Goal: Task Accomplishment & Management: Complete application form

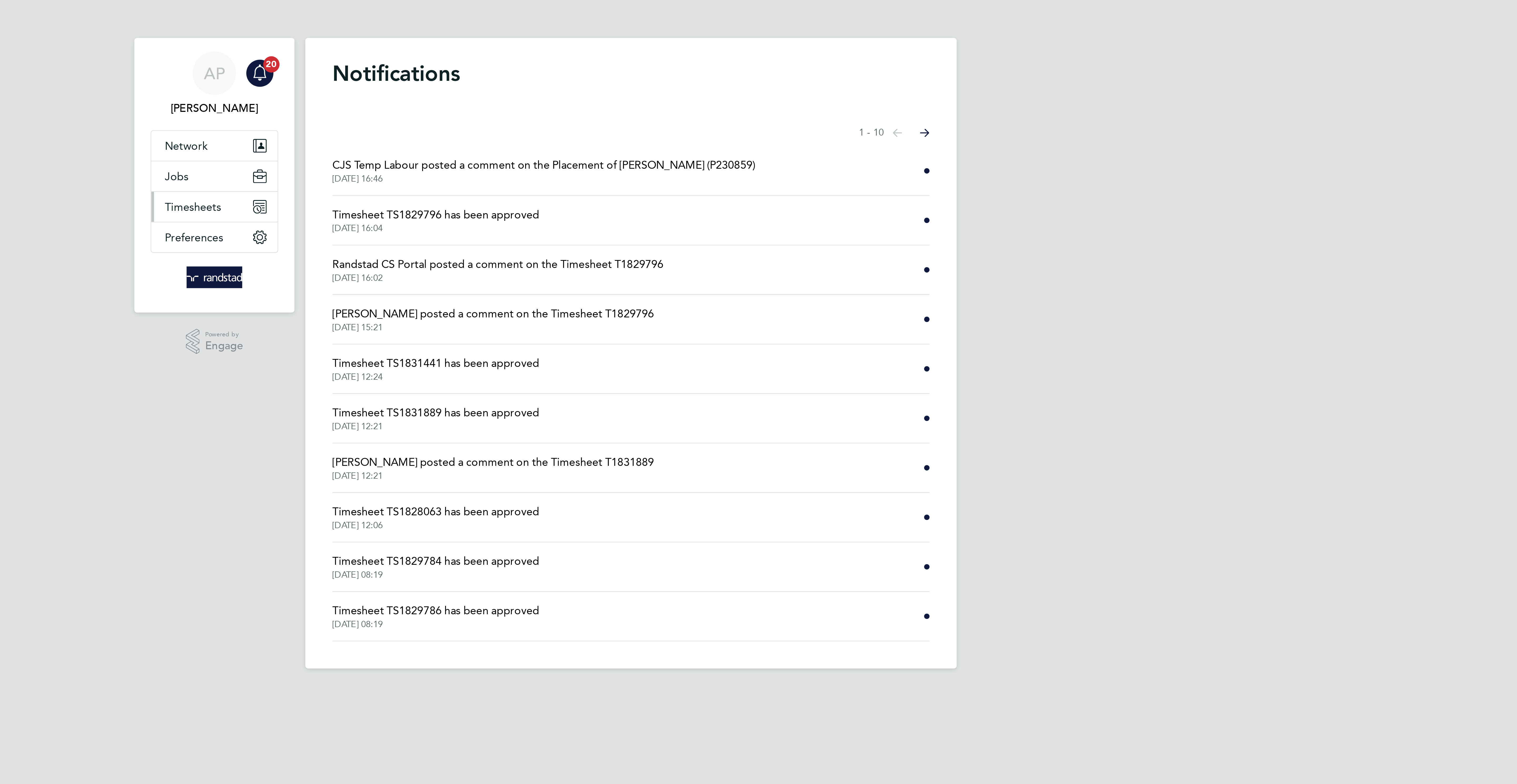
click at [597, 78] on button "Timesheets" at bounding box center [597, 81] width 49 height 12
click at [587, 95] on link "Timesheets" at bounding box center [588, 93] width 22 height 5
click at [602, 85] on button "Timesheets" at bounding box center [597, 81] width 49 height 12
click at [587, 92] on link "Timesheets" at bounding box center [588, 93] width 22 height 5
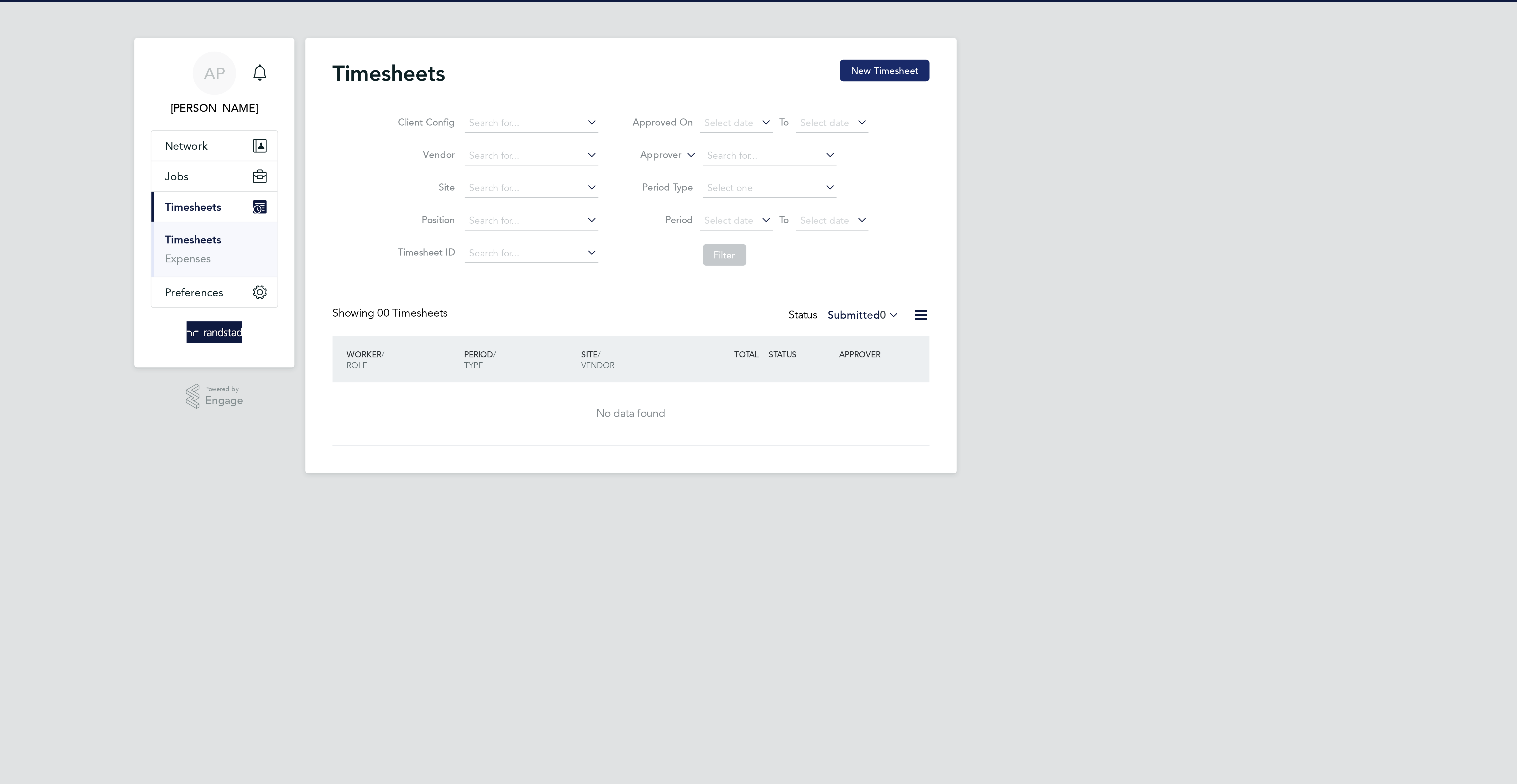
click at [849, 29] on button "New Timesheet" at bounding box center [857, 27] width 35 height 8
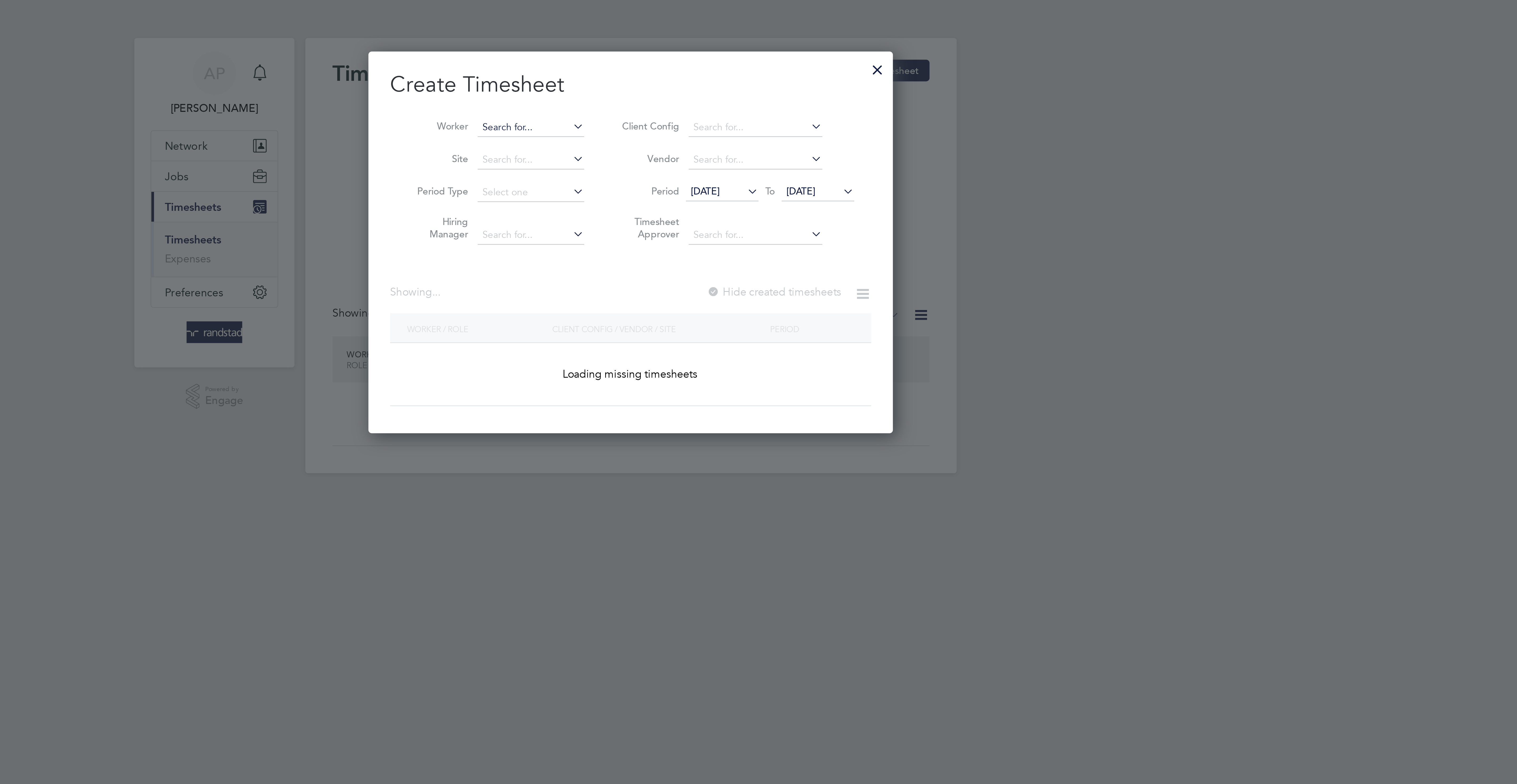
scroll to position [152, 204]
click at [721, 50] on input at bounding box center [720, 49] width 41 height 8
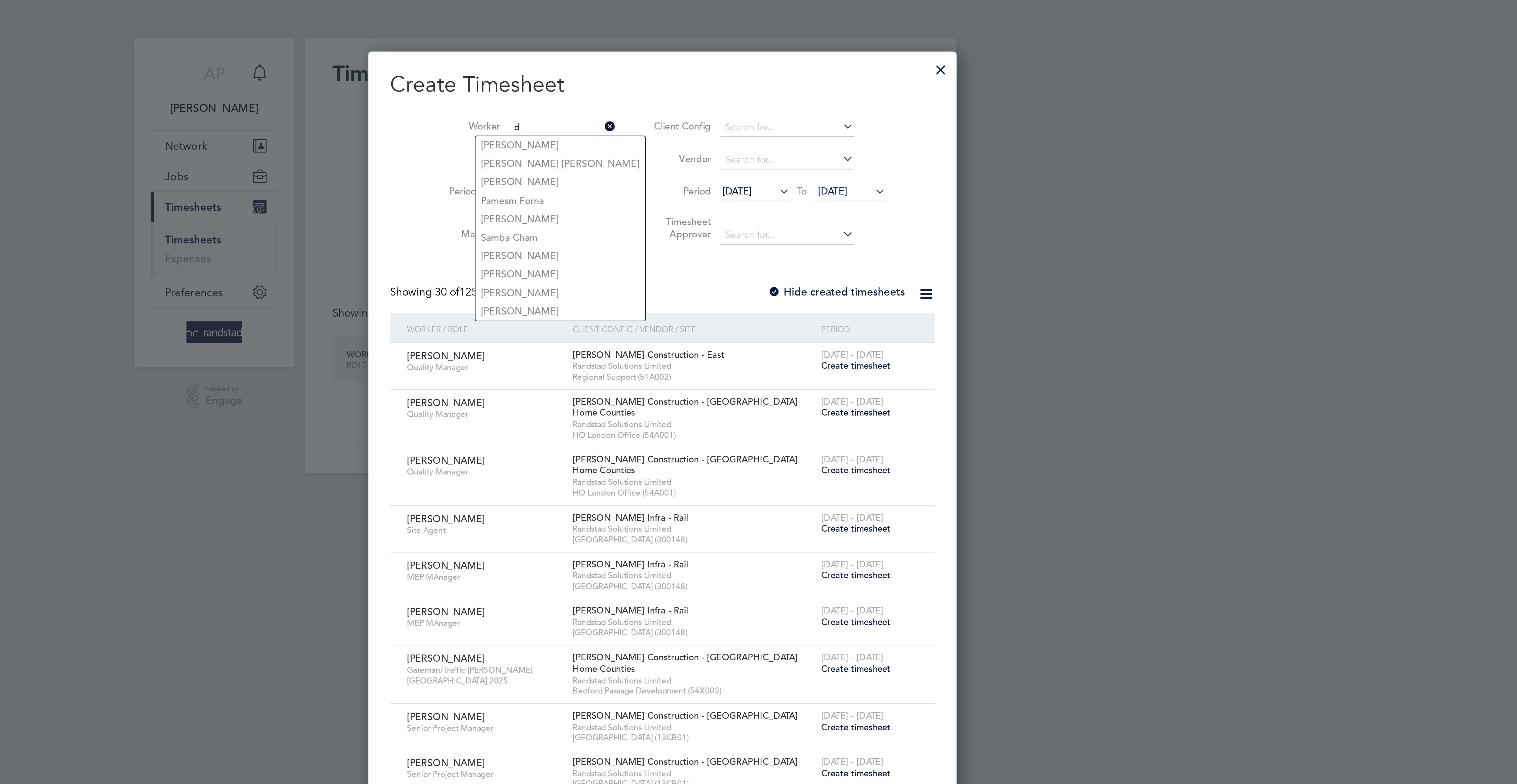
scroll to position [1147, 204]
click at [731, 68] on li "Dexter Douglas" at bounding box center [721, 71] width 47 height 7
type input "[PERSON_NAME]"
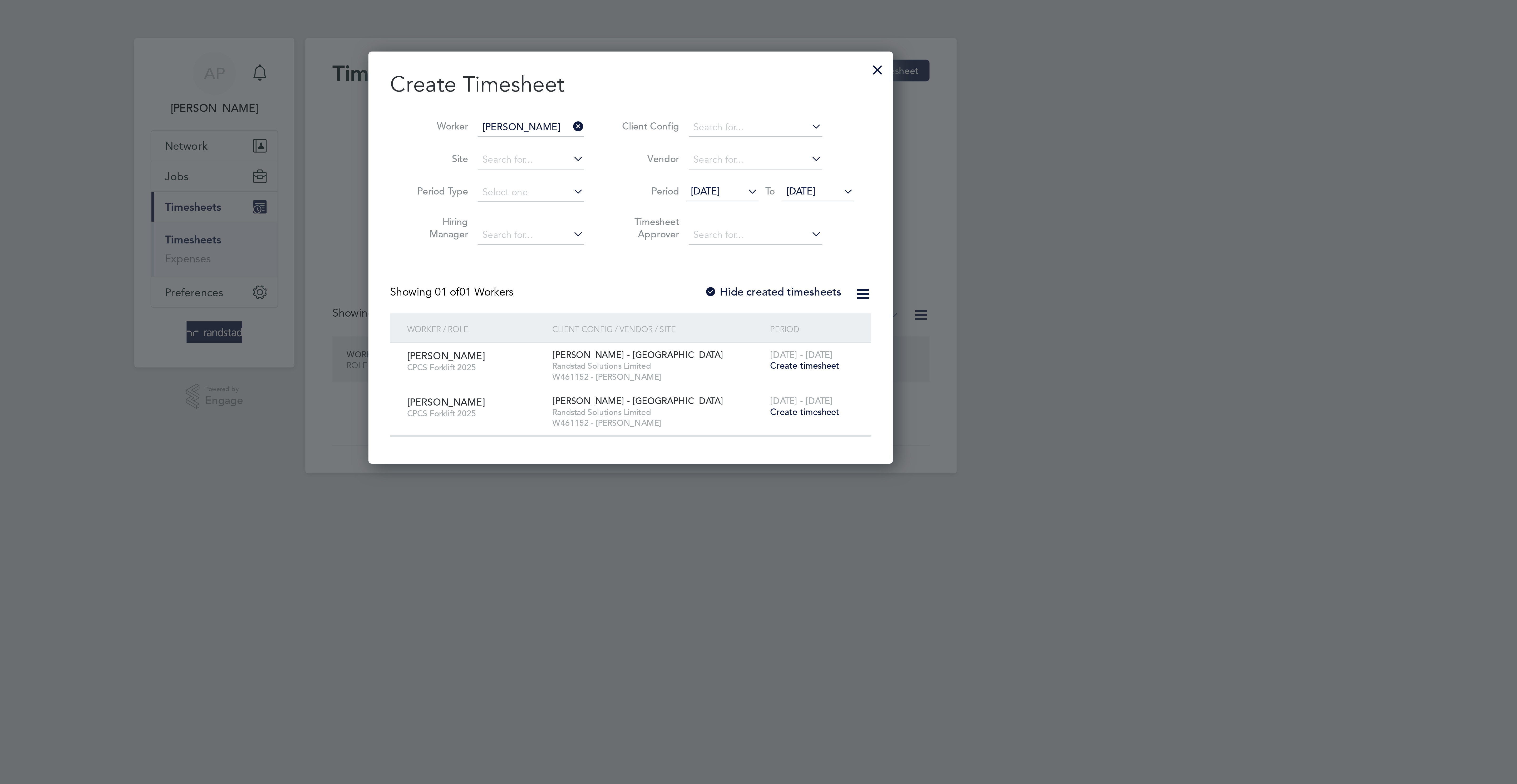
scroll to position [164, 204]
click at [832, 162] on span "Create timesheet" at bounding box center [826, 160] width 27 height 5
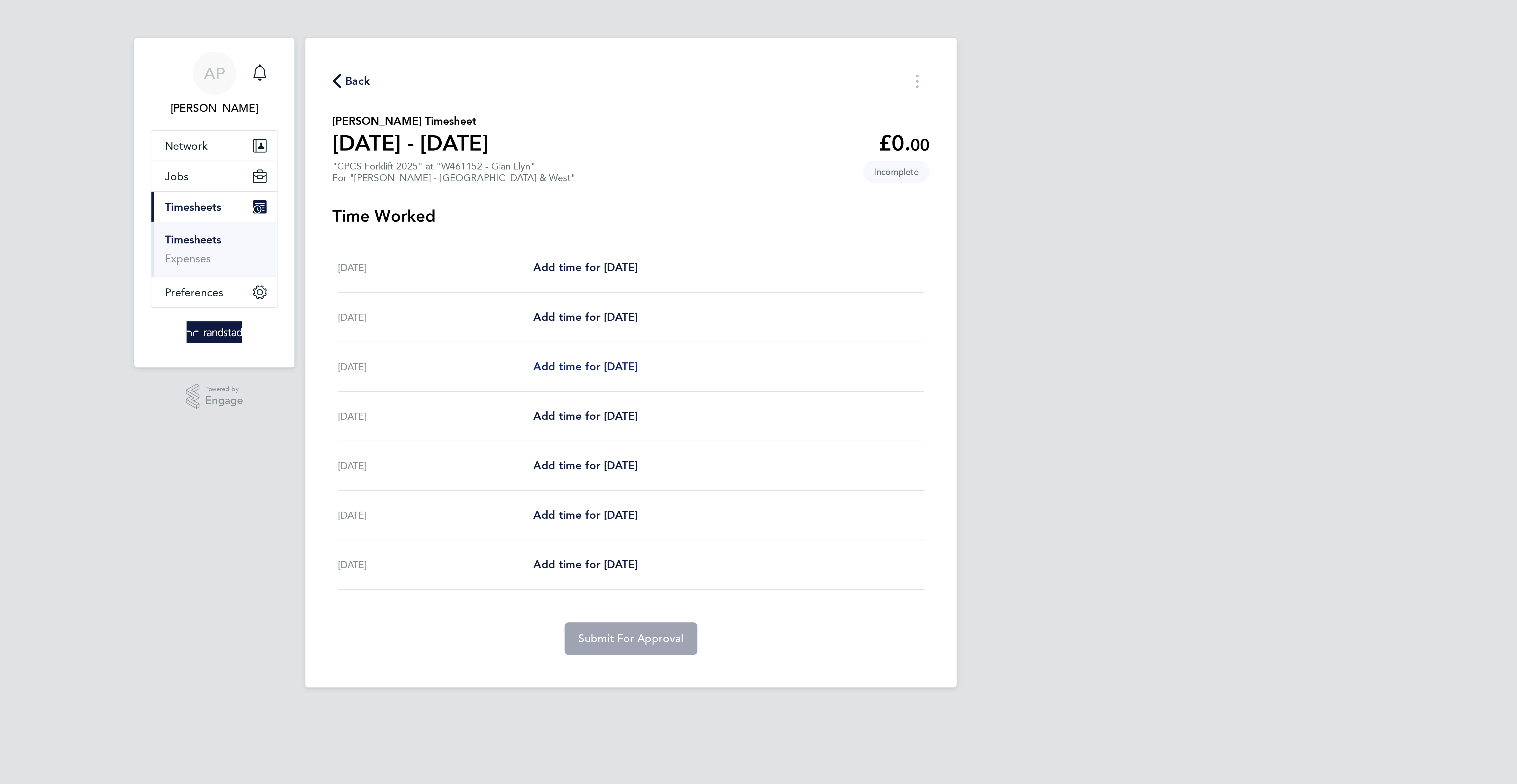
click at [741, 144] on span "Add time for Mon 22 Sep" at bounding box center [741, 142] width 41 height 5
select select "60"
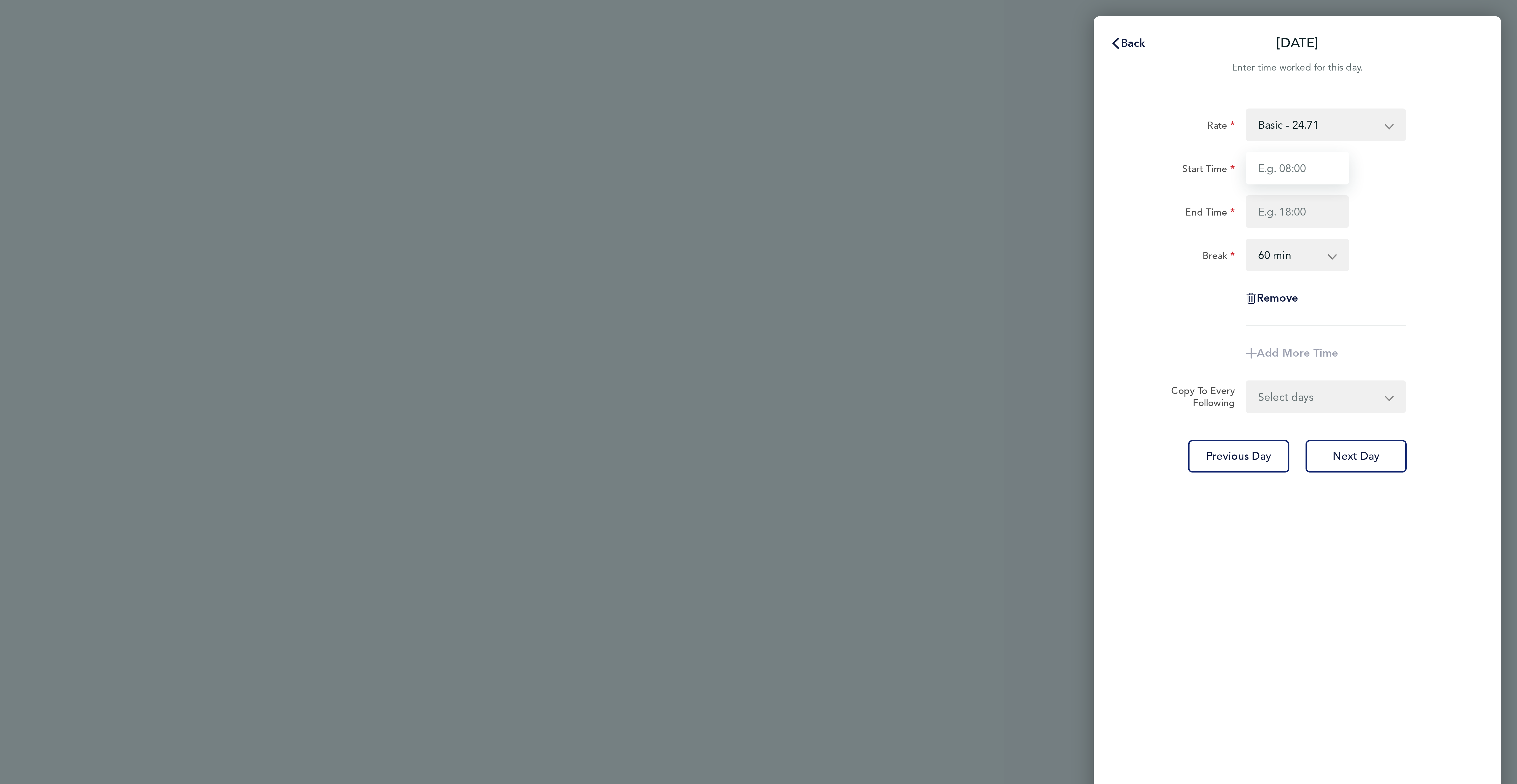
click at [1415, 69] on input "Start Time" at bounding box center [1432, 65] width 40 height 12
type input "07:30"
click at [1430, 81] on input "End Time" at bounding box center [1432, 82] width 40 height 12
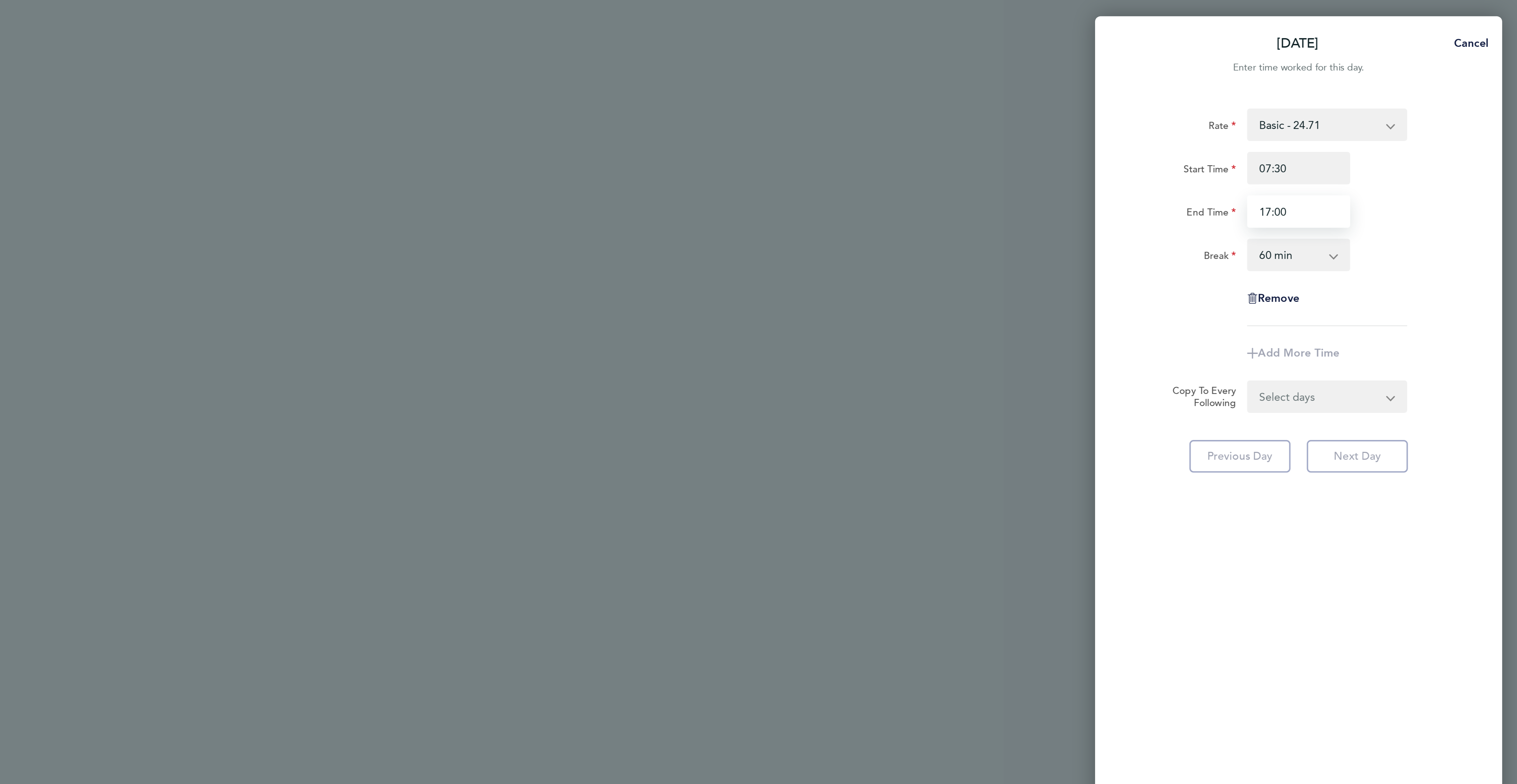
type input "17:00"
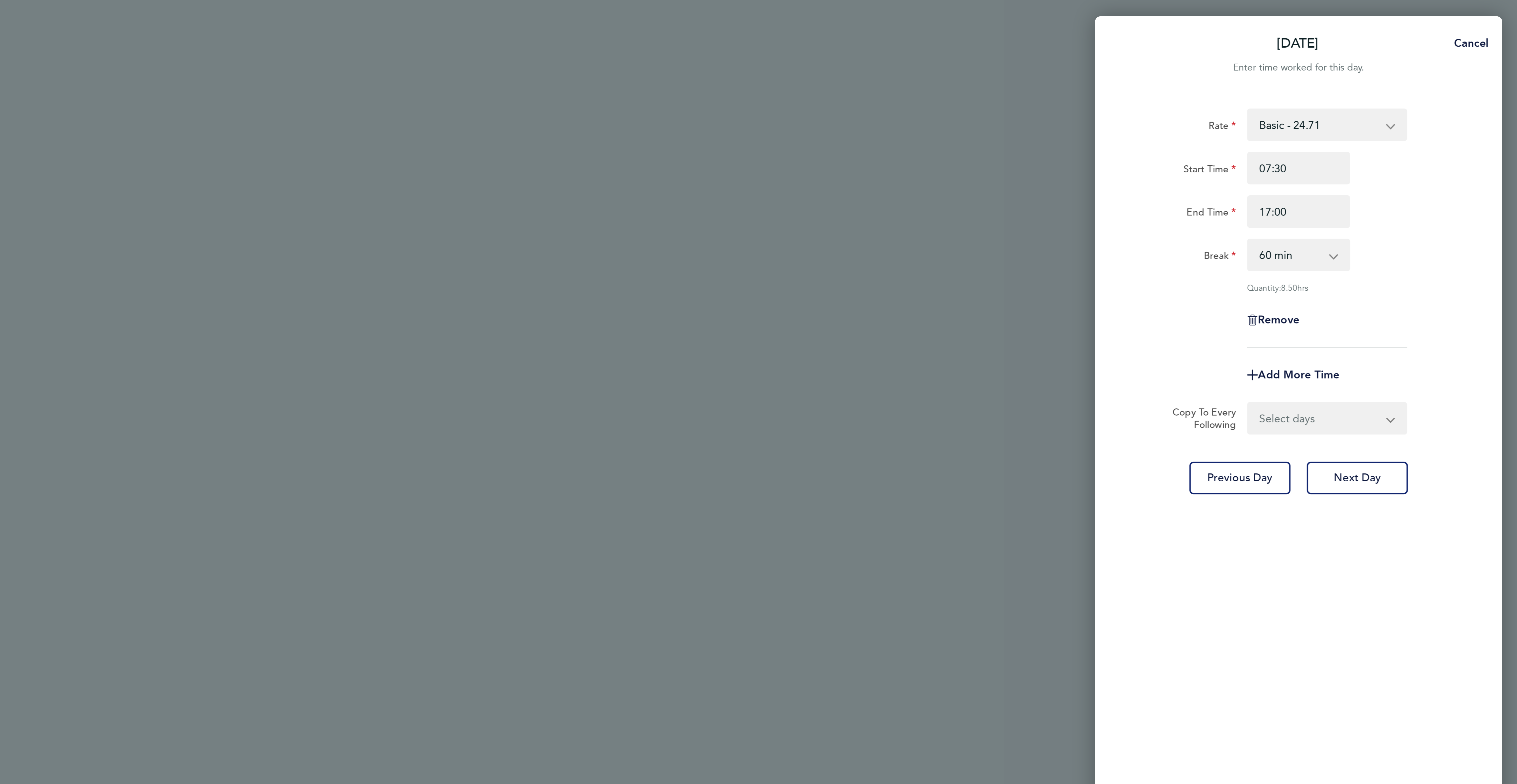
click at [1480, 97] on div "Break 0 min 15 min 30 min 45 min 60 min 75 min 90 min" at bounding box center [1431, 98] width 133 height 12
click at [1436, 99] on select "0 min 15 min 30 min 45 min 60 min 75 min 90 min" at bounding box center [1428, 99] width 32 height 12
select select "30"
click at [1412, 93] on select "0 min 15 min 30 min 45 min 60 min 75 min 90 min" at bounding box center [1428, 99] width 32 height 12
drag, startPoint x: 1456, startPoint y: 122, endPoint x: 1465, endPoint y: 142, distance: 21.9
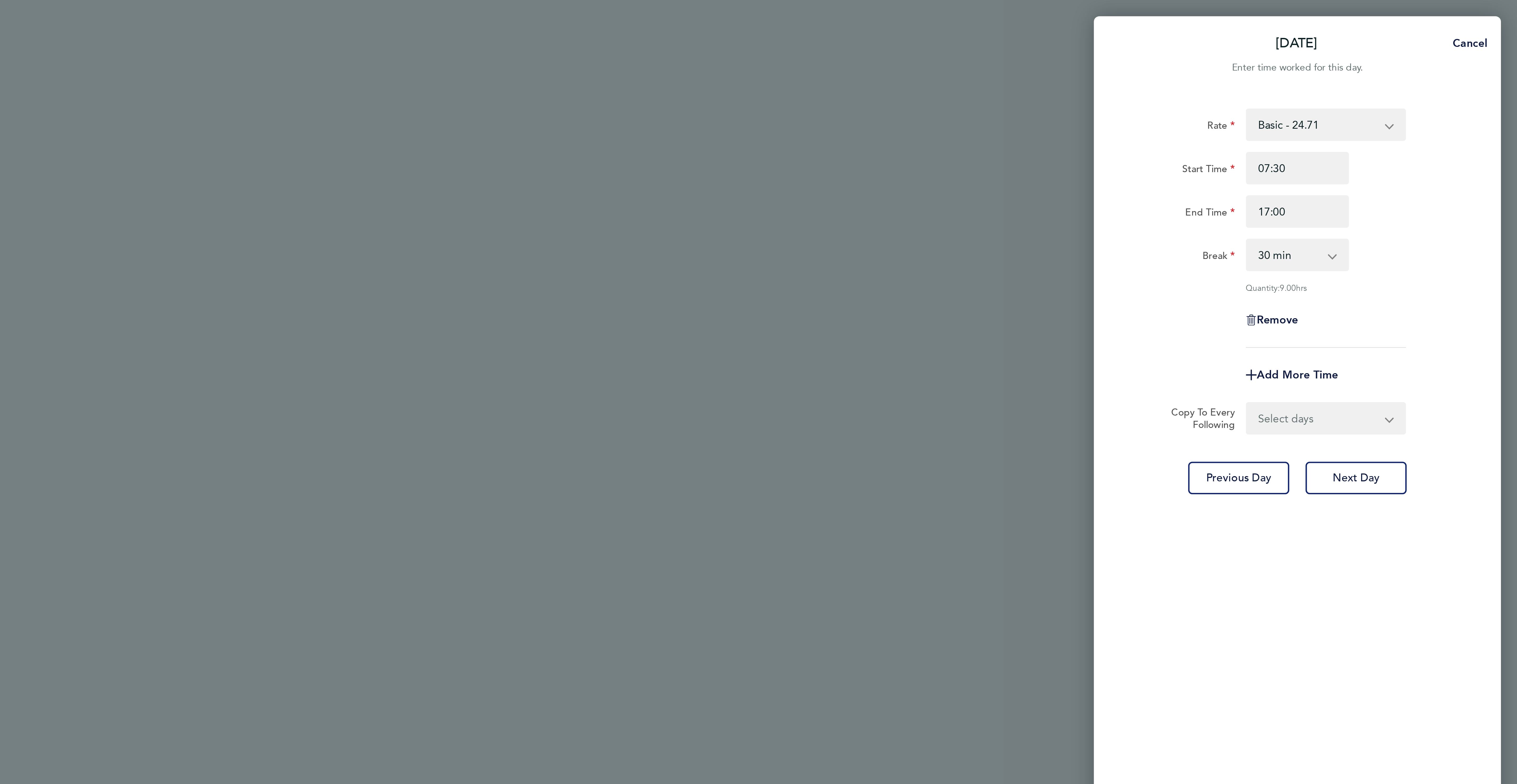
click at [1456, 122] on div "Remove" at bounding box center [1431, 124] width 133 height 12
click at [1463, 165] on select "Select days Day [DATE] [DATE] [DATE] [DATE]" at bounding box center [1440, 162] width 55 height 12
select select "TUE"
click at [1412, 157] on select "Select days Day [DATE] [DATE] [DATE] [DATE]" at bounding box center [1440, 162] width 55 height 12
select select "[DATE]"
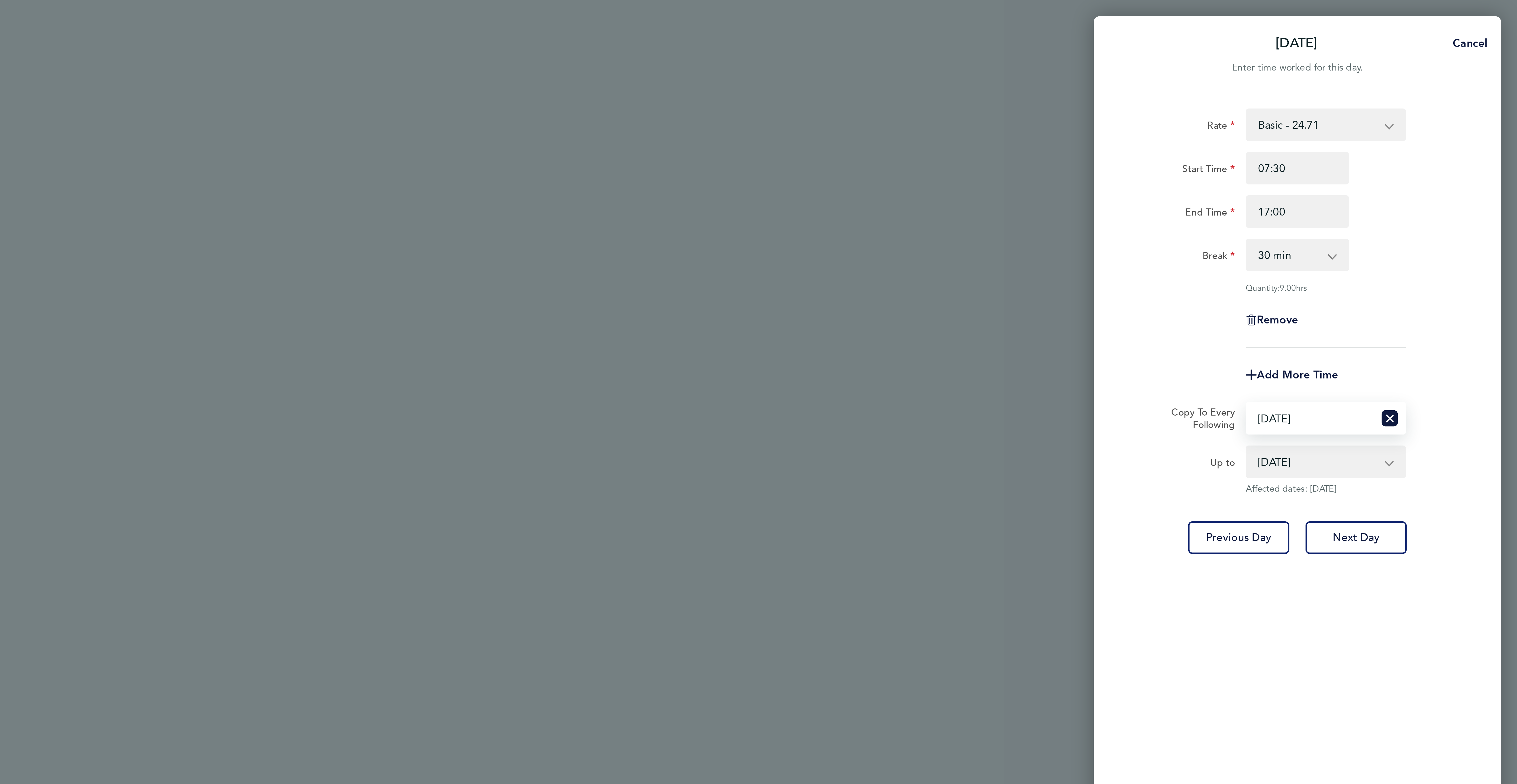
click at [1442, 163] on select "Select days Day [DATE] [DATE] [DATE] [DATE]" at bounding box center [1436, 162] width 49 height 12
select select "DAY"
click at [1412, 157] on select "Select days Day [DATE] [DATE] [DATE] [DATE]" at bounding box center [1436, 162] width 49 height 12
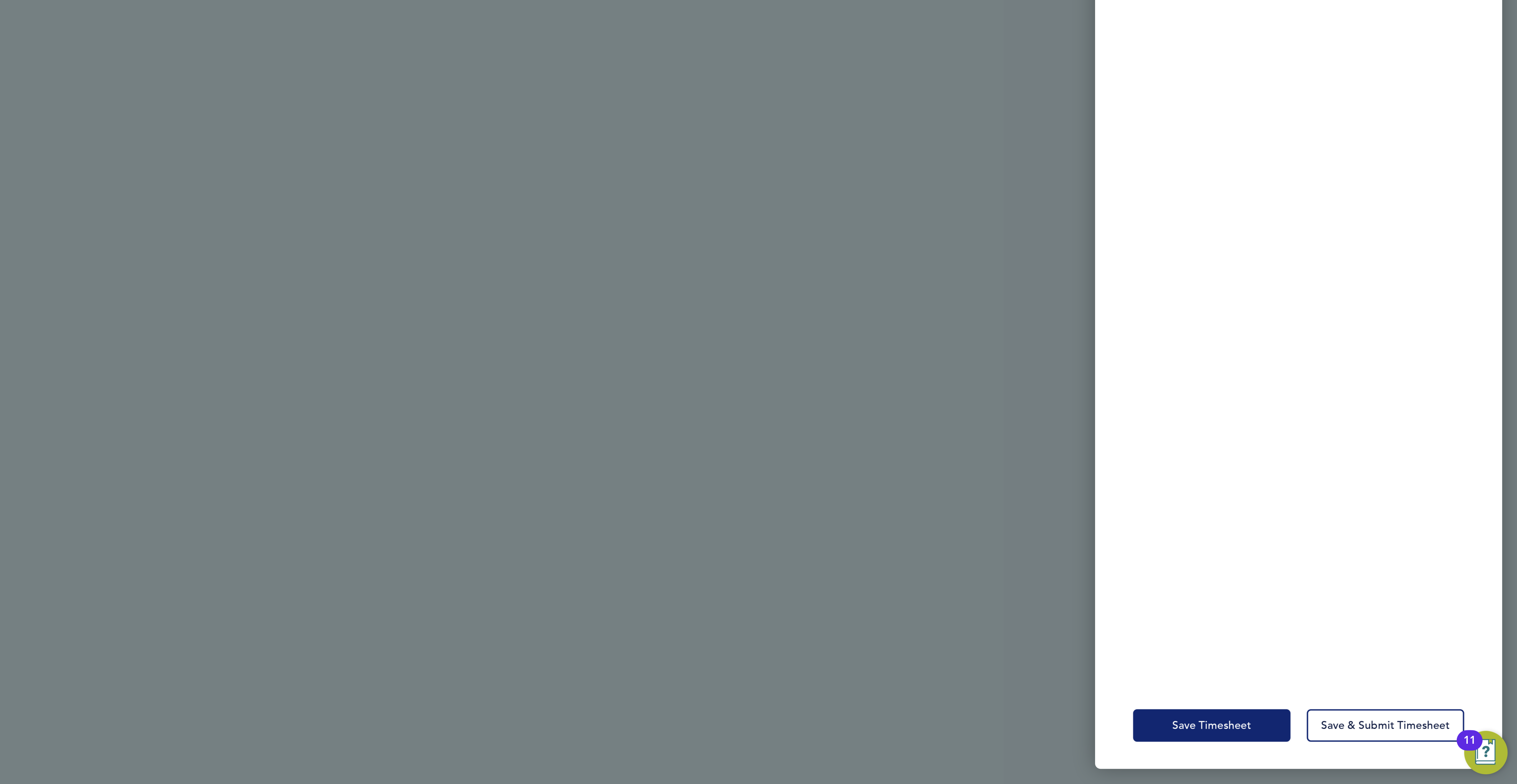
click at [1405, 758] on span "Save Timesheet" at bounding box center [1398, 760] width 31 height 5
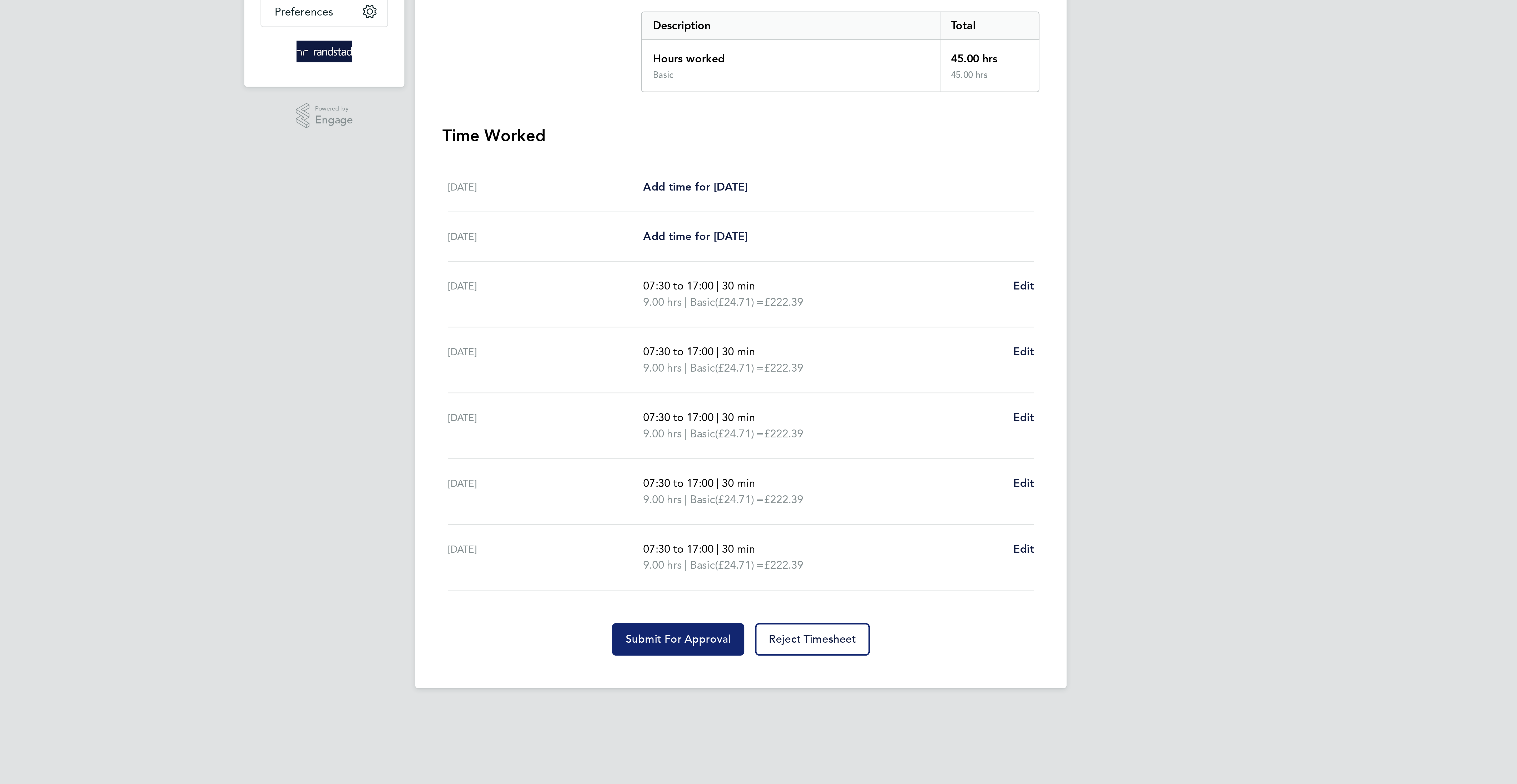
click at [741, 358] on button "Submit For Approval" at bounding box center [734, 357] width 51 height 12
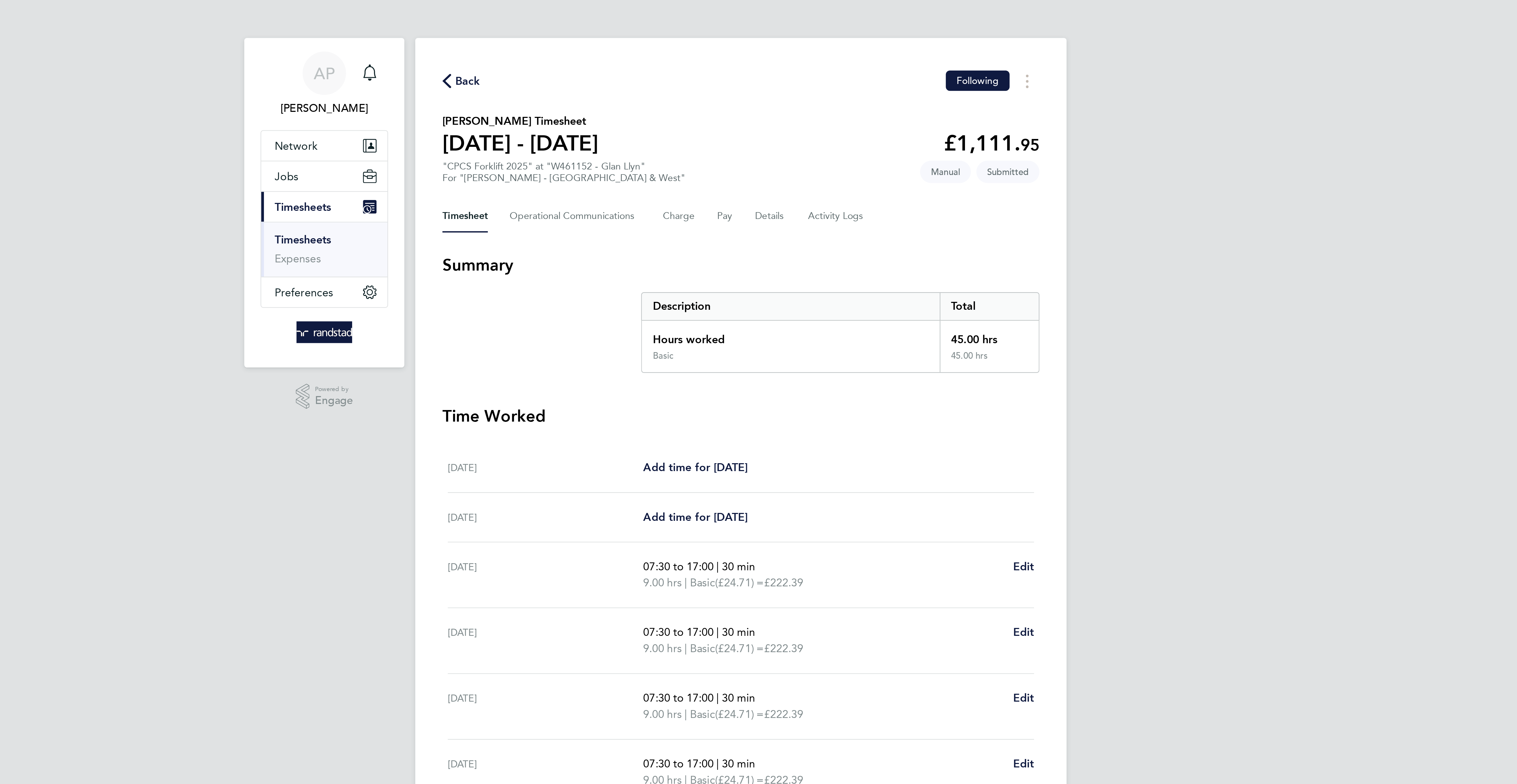
click at [652, 34] on span "Back" at bounding box center [652, 31] width 10 height 6
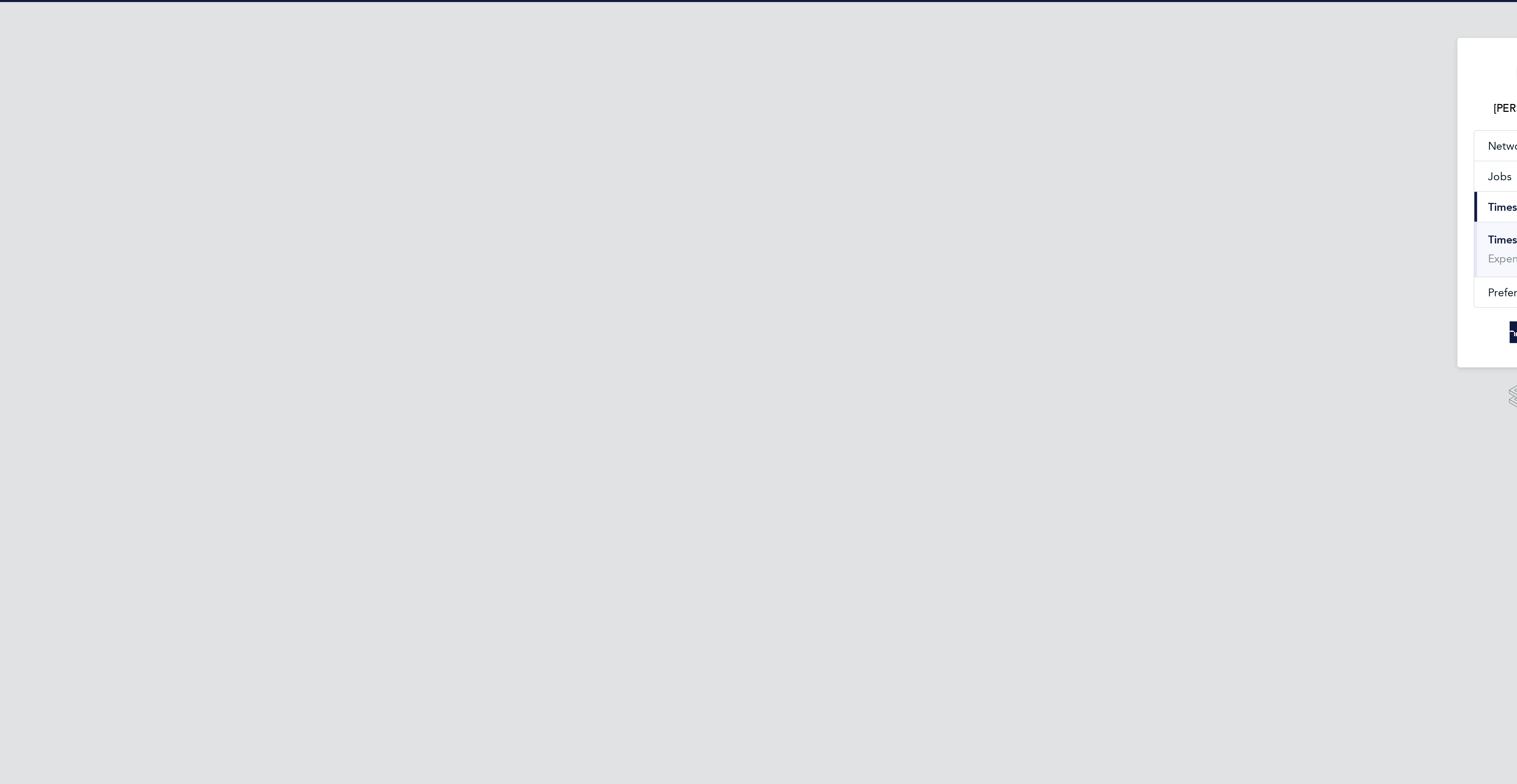
scroll to position [14, 46]
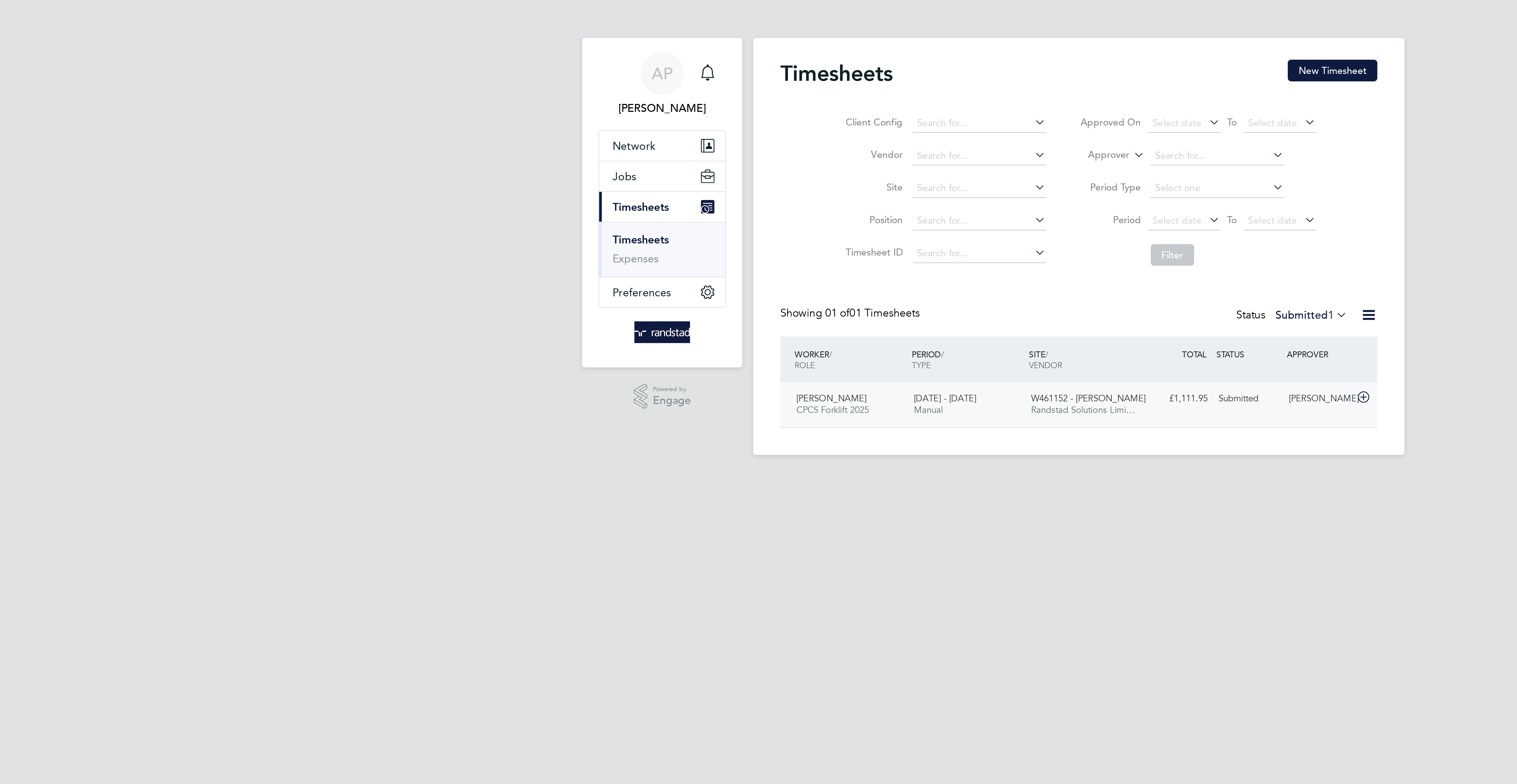
click at [764, 156] on div "W461152 - Glan Llyn Randstad Solutions Limi…" at bounding box center [760, 157] width 45 height 13
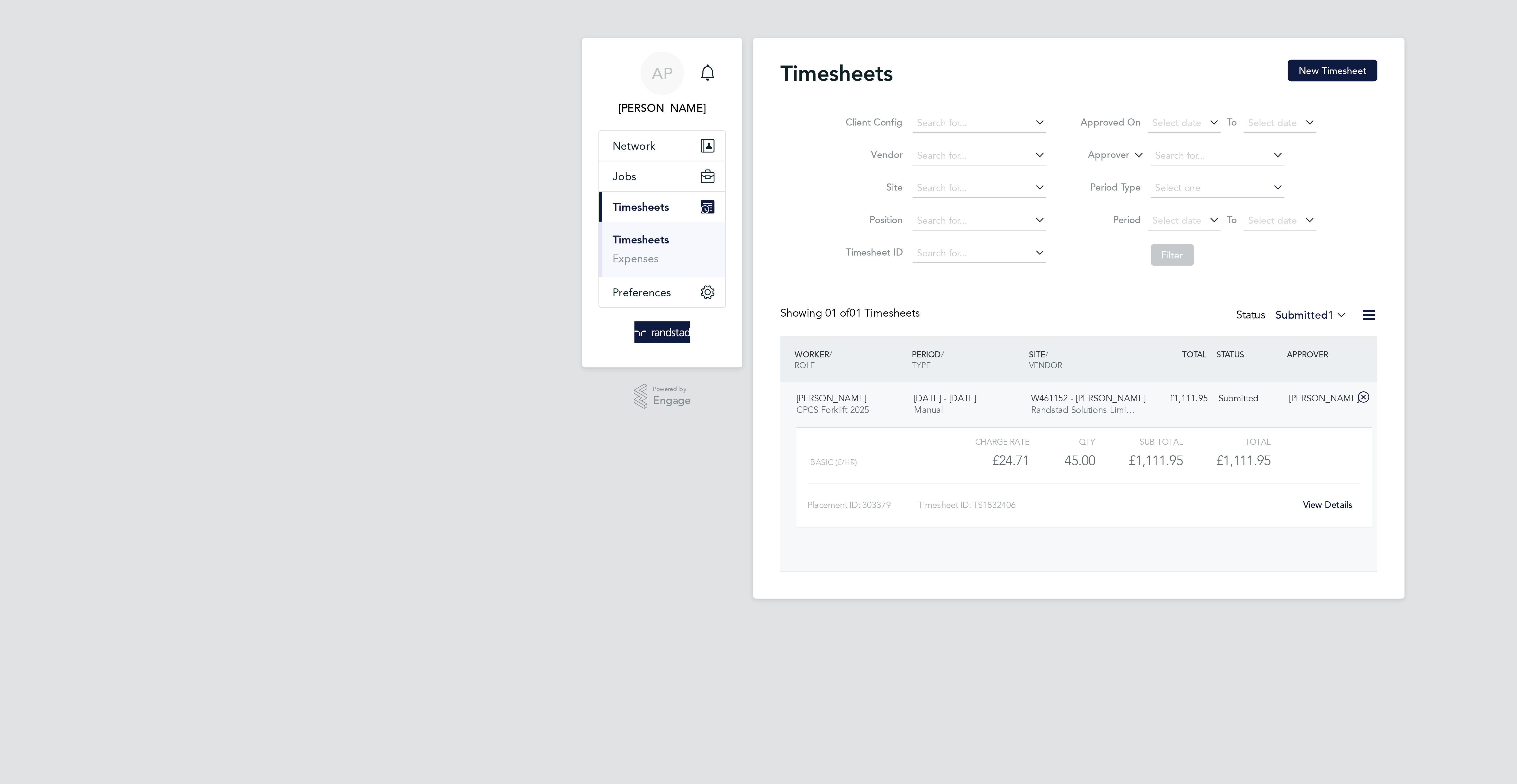
scroll to position [9, 51]
click at [853, 20] on div "Timesheets New Timesheet Client Config Vendor Site Position Timesheet ID Approv…" at bounding box center [758, 119] width 253 height 210
click at [853, 25] on button "New Timesheet" at bounding box center [857, 27] width 35 height 8
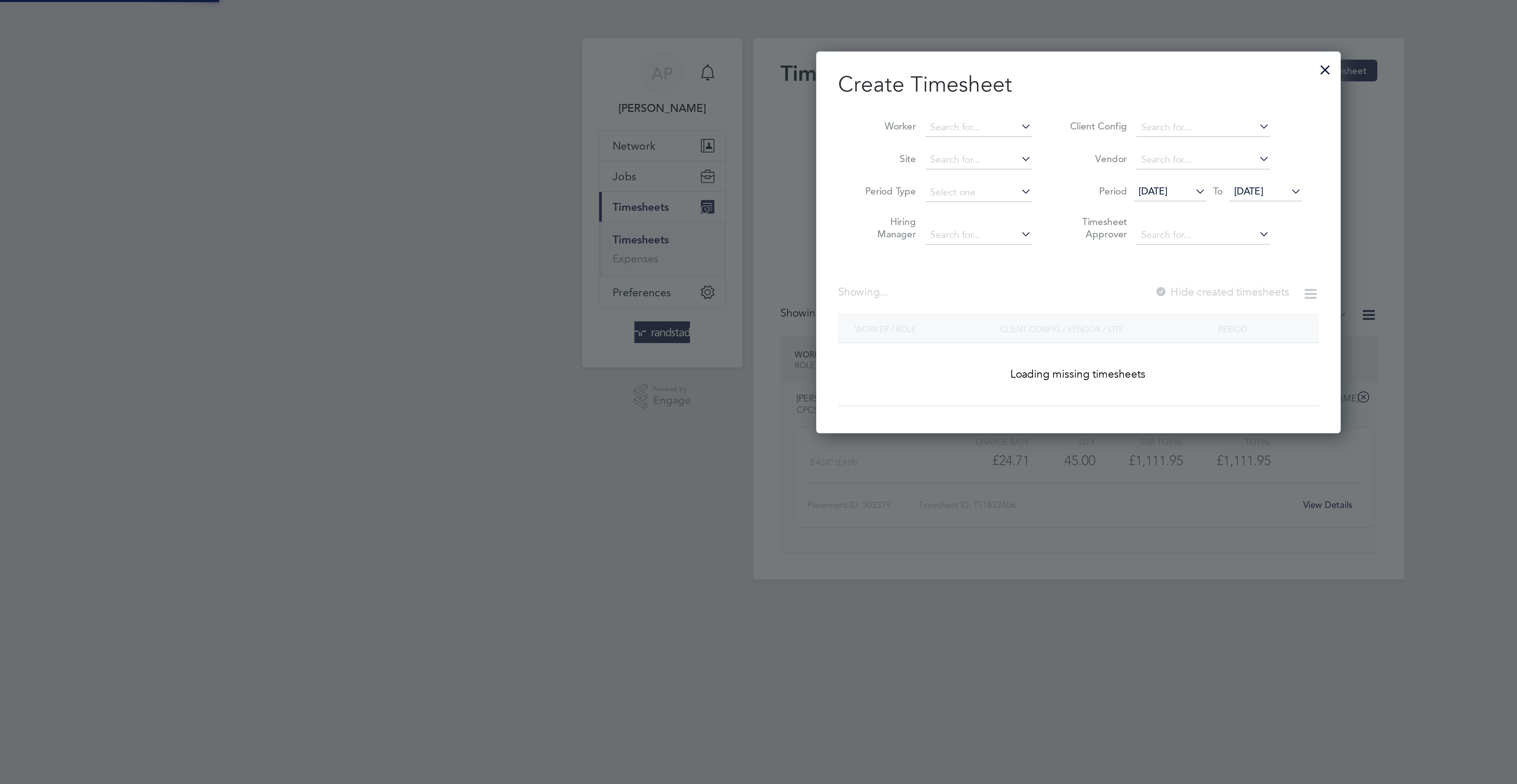
scroll to position [152, 204]
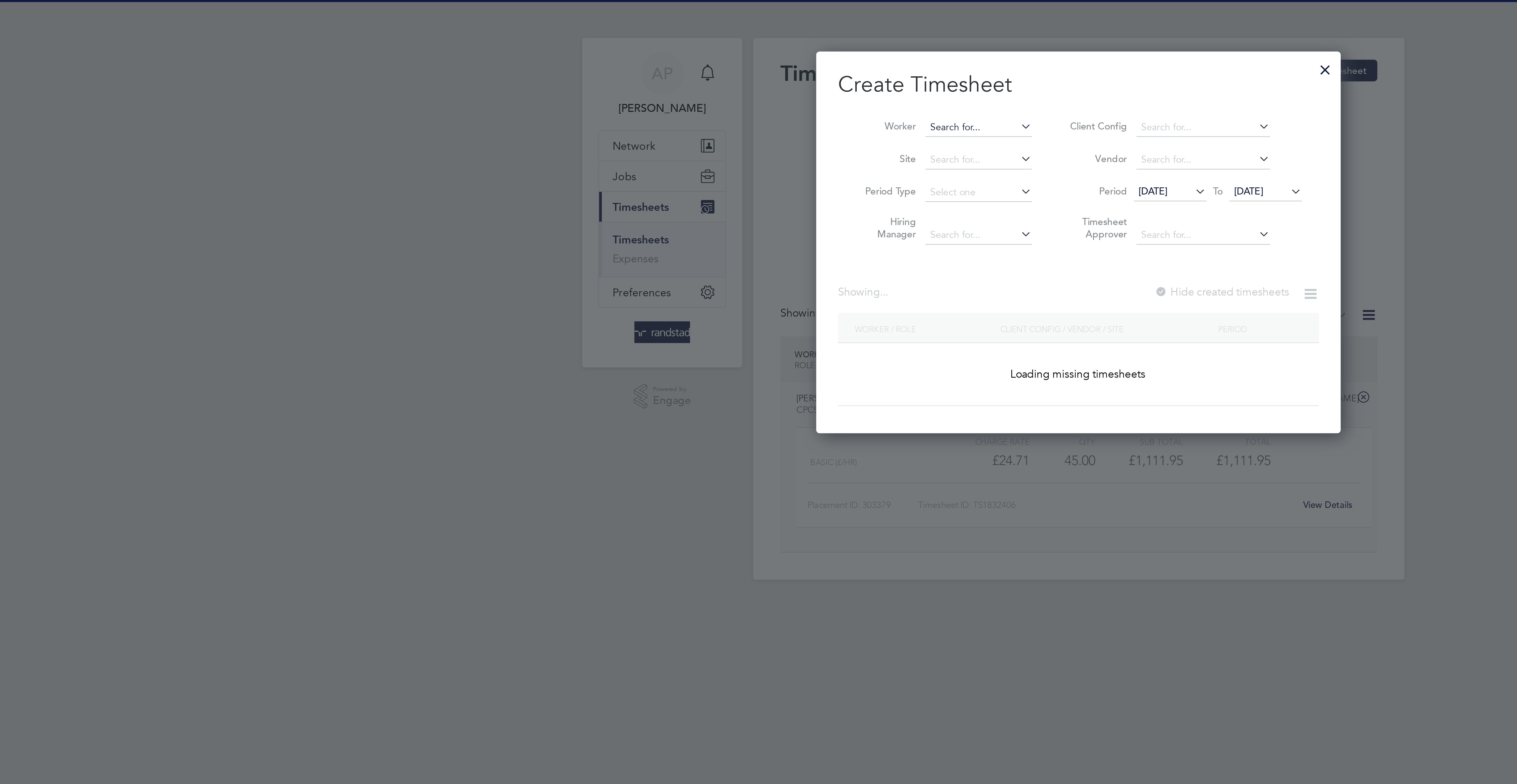
click at [711, 47] on input at bounding box center [720, 49] width 41 height 8
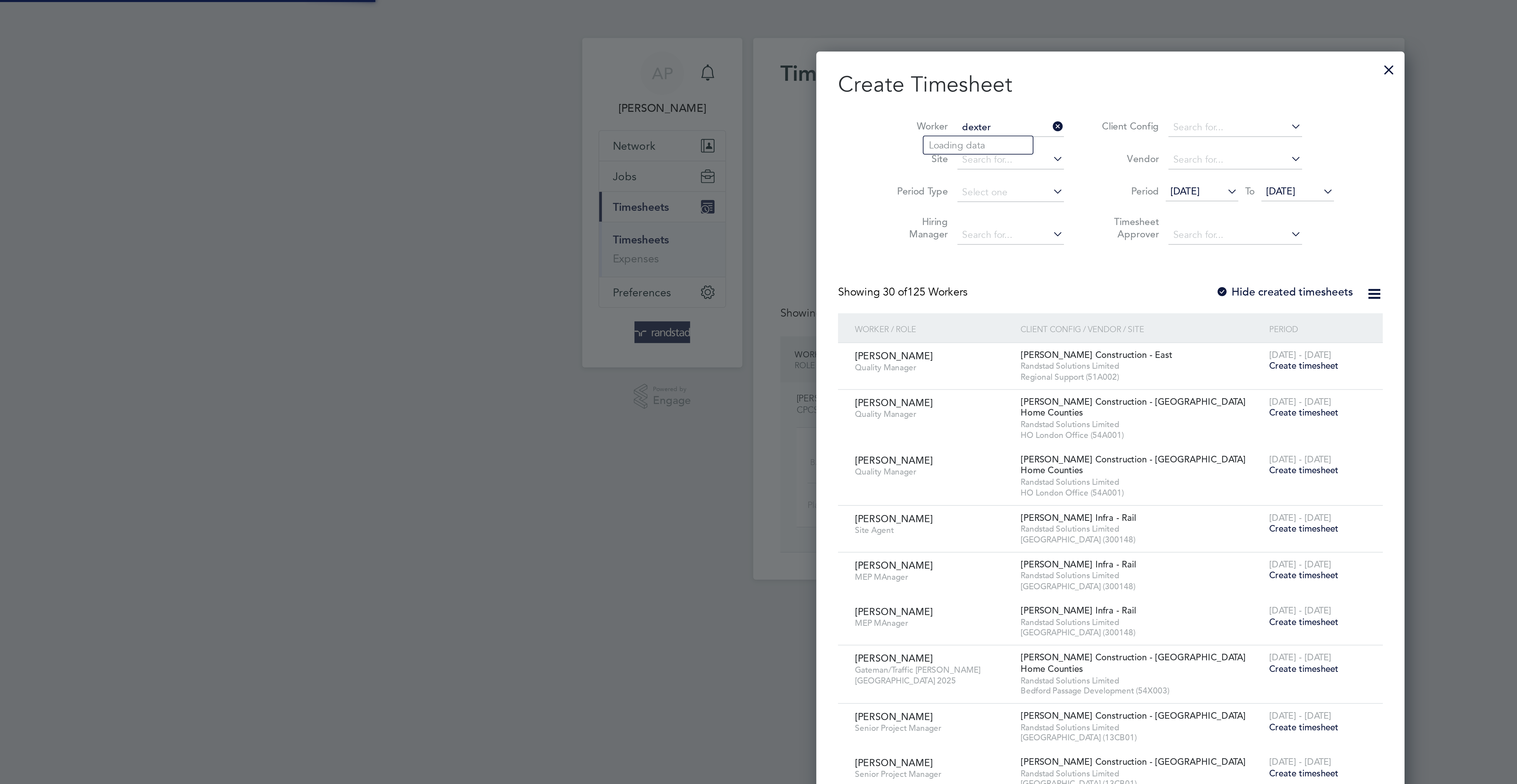
scroll to position [1147, 204]
click at [714, 55] on b "[PERSON_NAME]" at bounding box center [728, 57] width 31 height 5
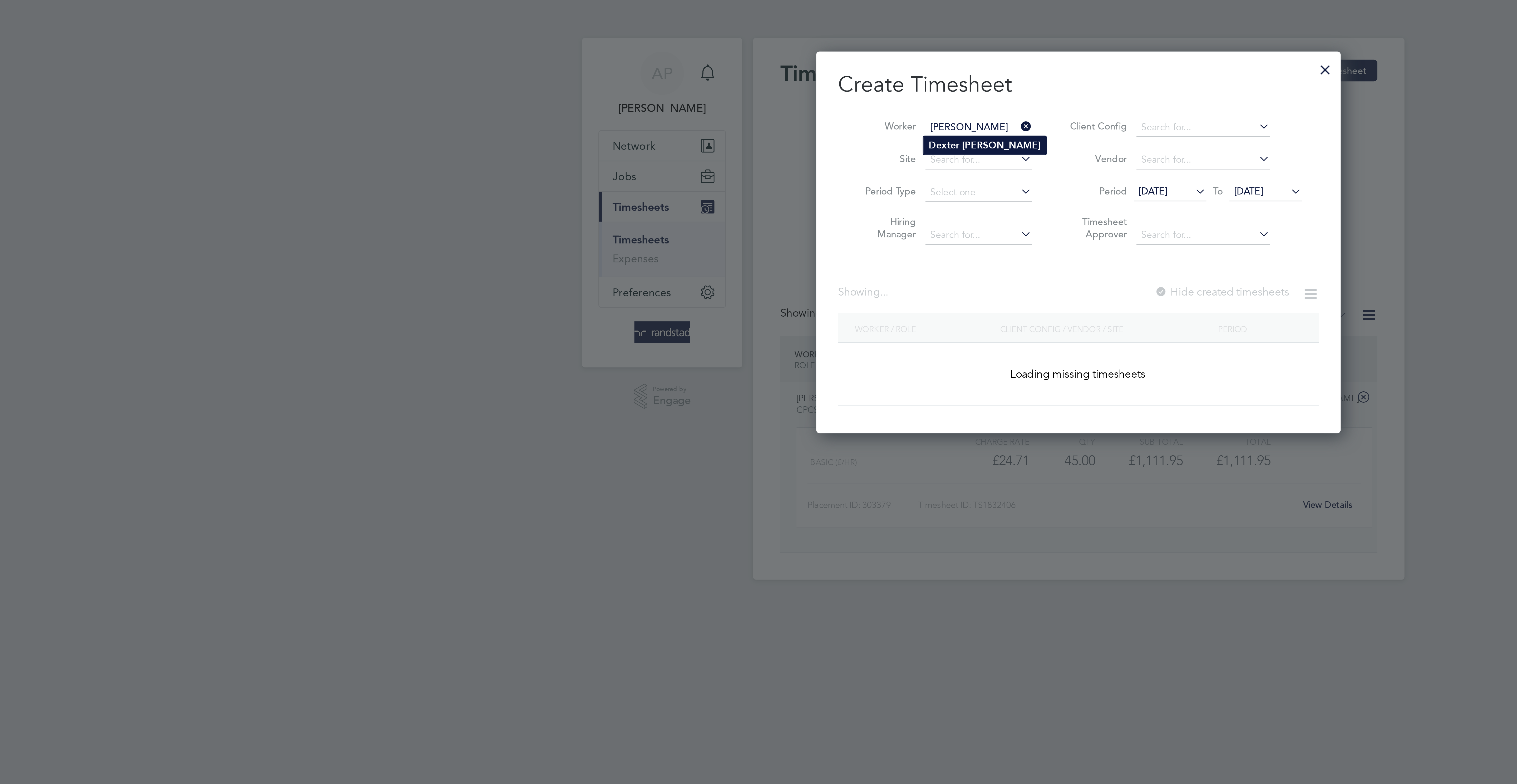
type input "[PERSON_NAME]"
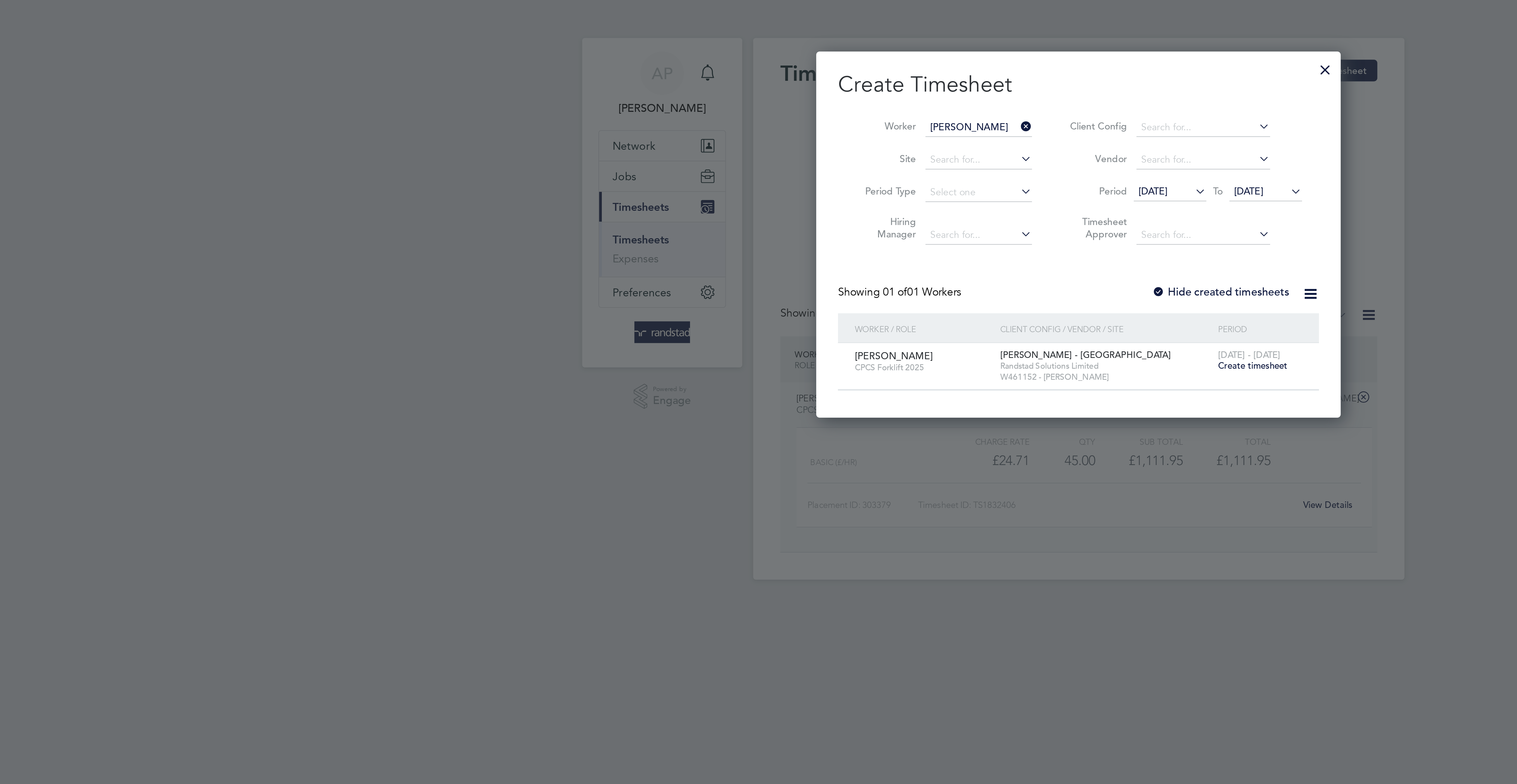
scroll to position [146, 204]
click at [823, 113] on label "Hide created timesheets" at bounding box center [813, 113] width 54 height 5
click at [823, 115] on label "Hide created timesheets" at bounding box center [813, 113] width 54 height 5
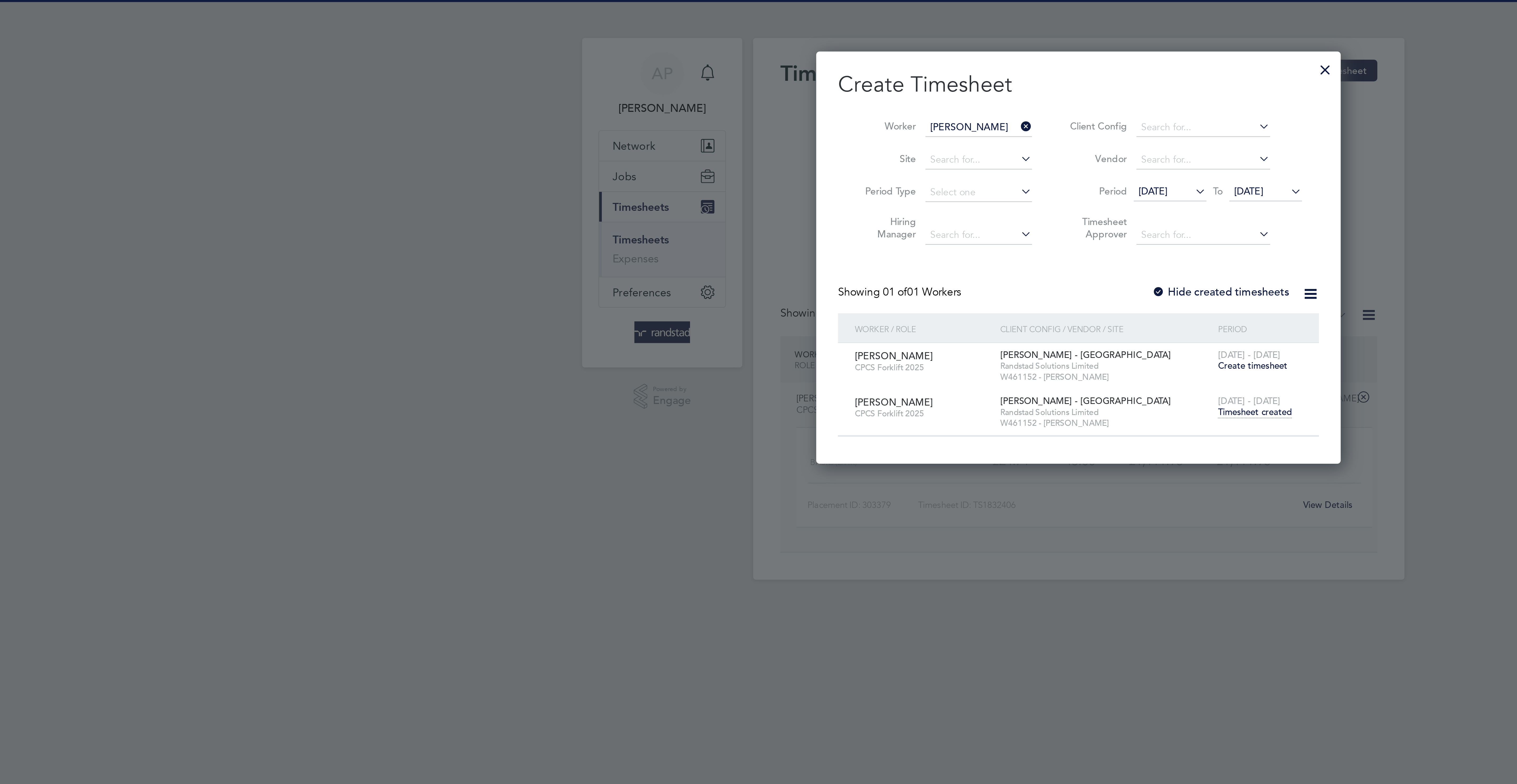
scroll to position [164, 204]
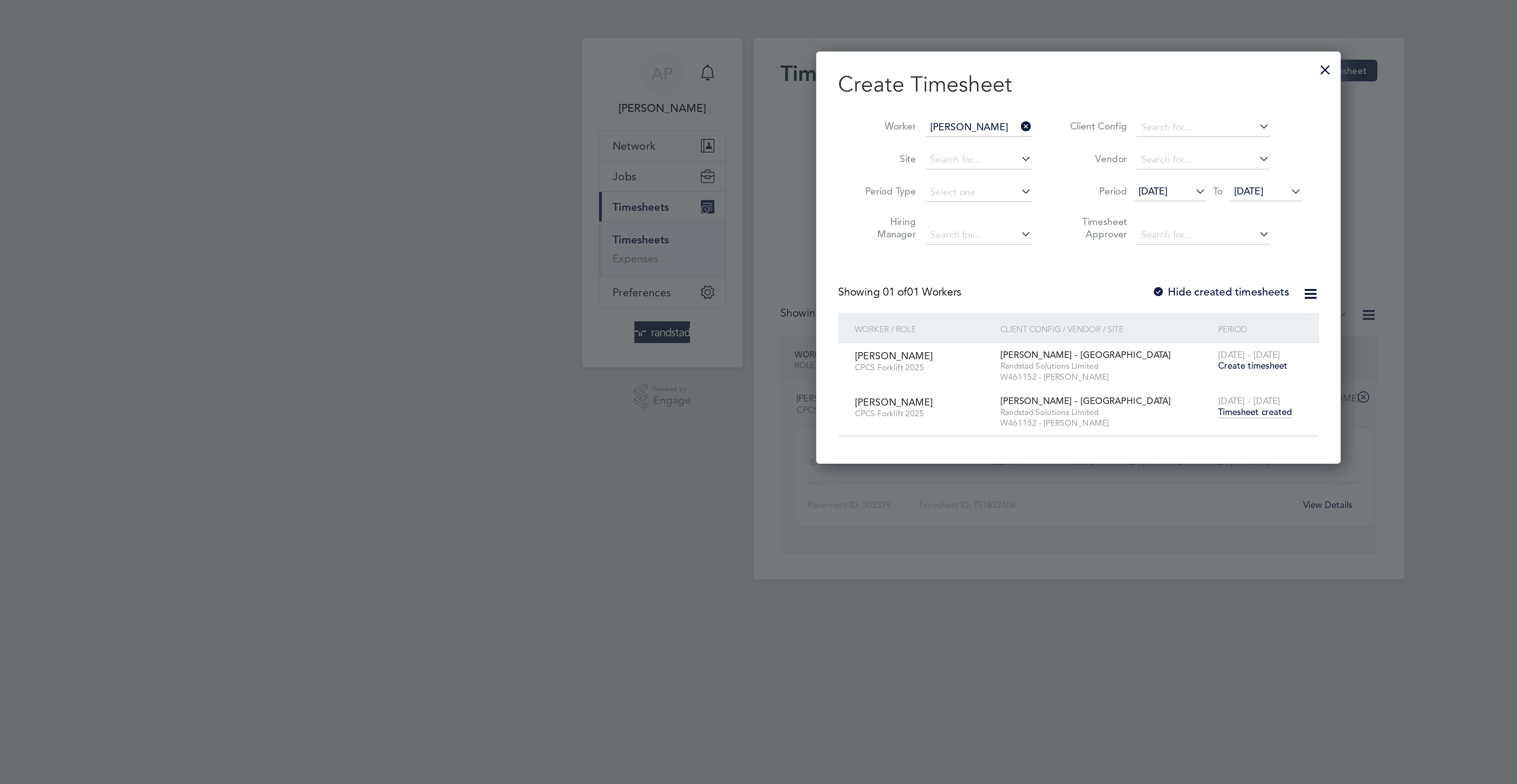
click at [827, 162] on span "Timesheet created" at bounding box center [827, 160] width 29 height 5
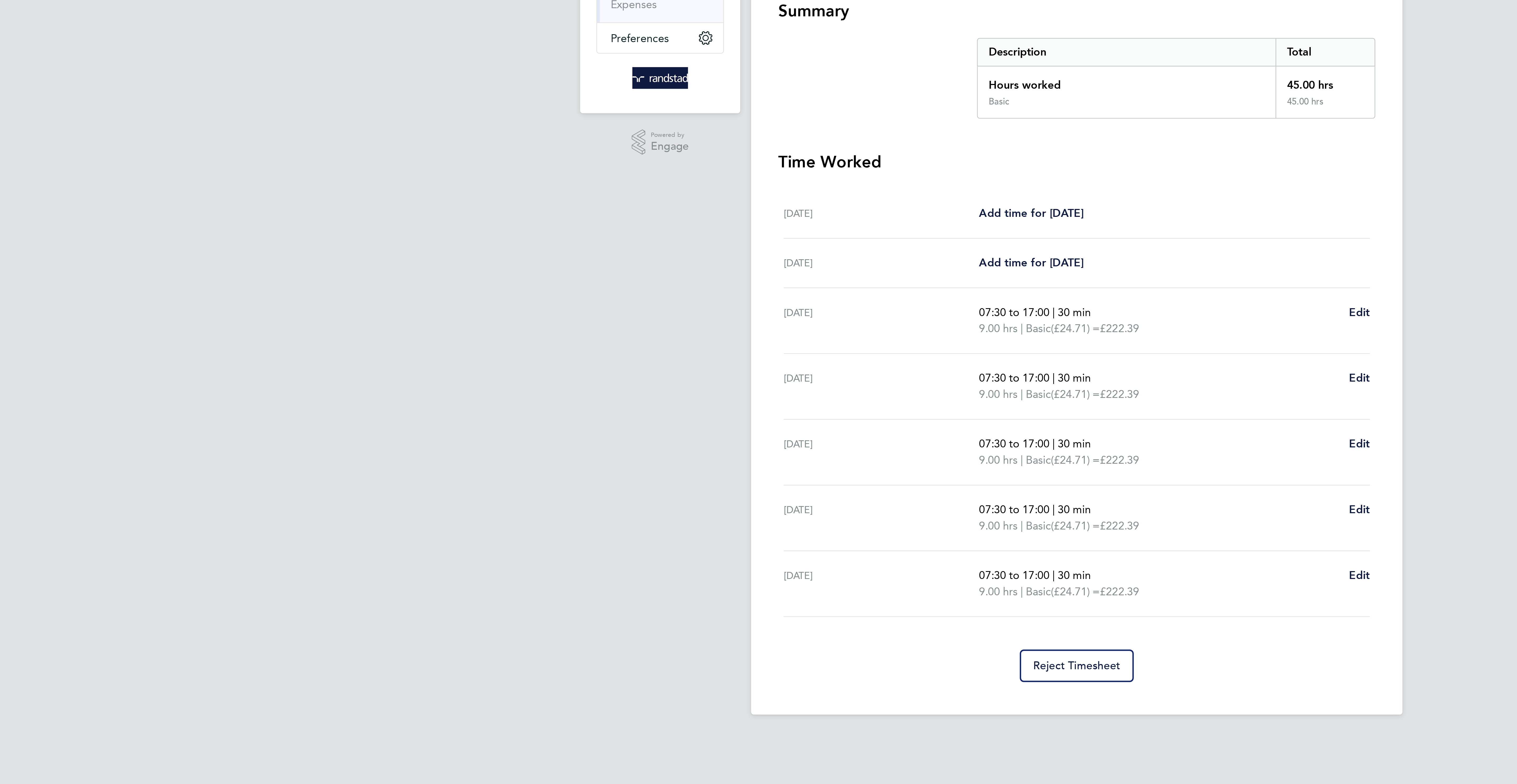
click at [875, 222] on div "Back Following [PERSON_NAME] Timesheet [DATE] - [DATE] £1,111. 95 "CPCS Forklif…" at bounding box center [758, 195] width 253 height 361
click at [868, 221] on span "Edit" at bounding box center [868, 220] width 8 height 5
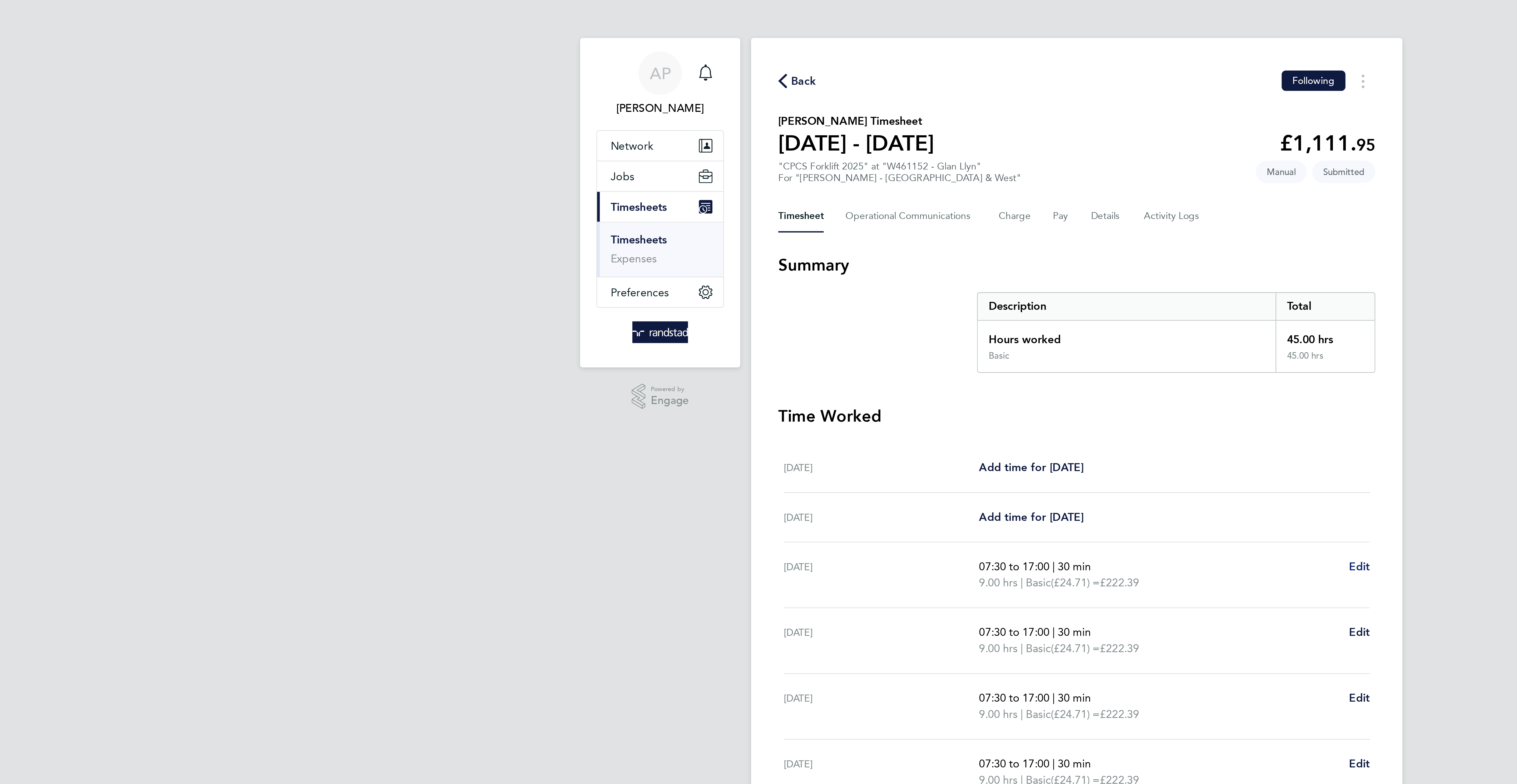
select select "30"
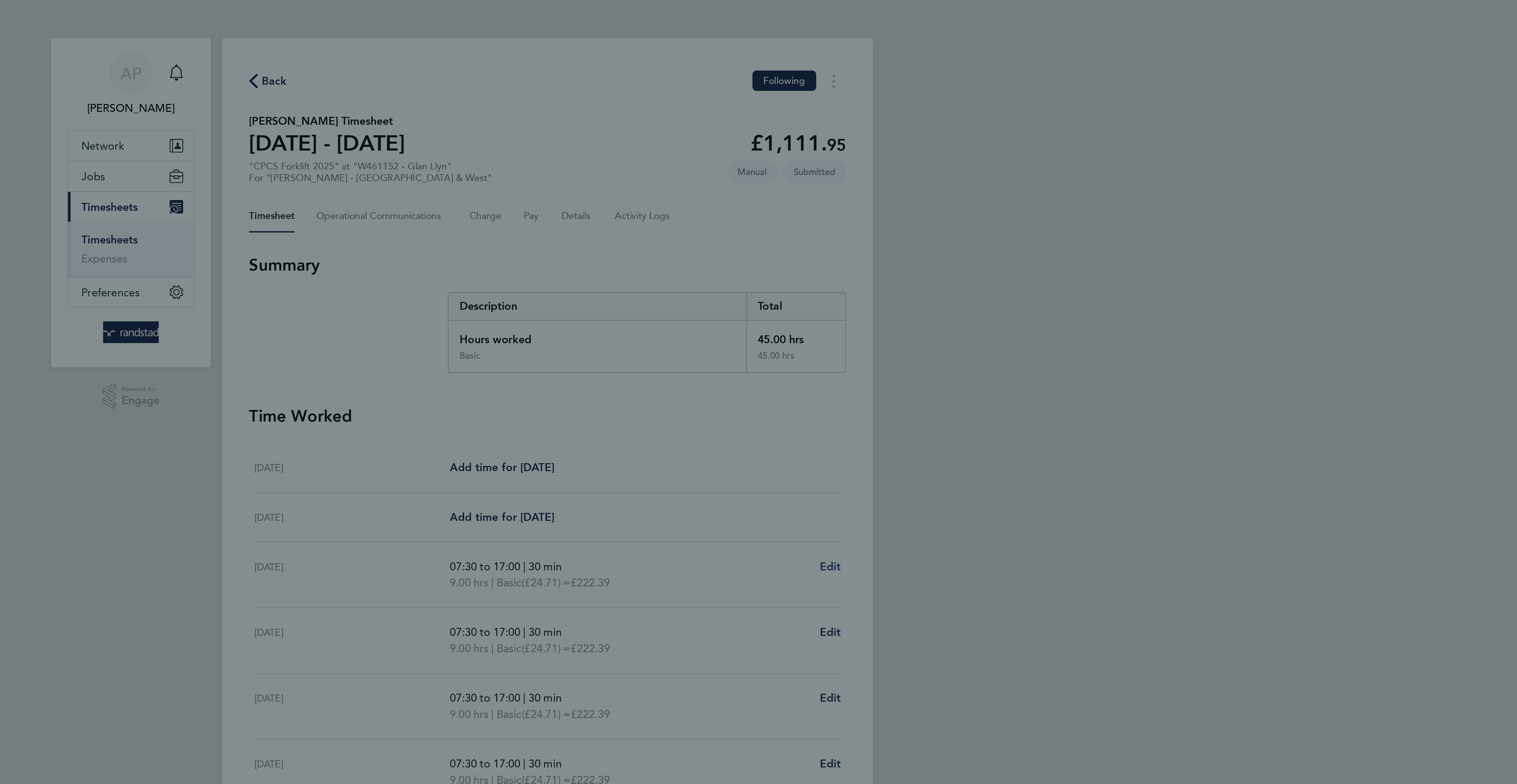
scroll to position [0, 0]
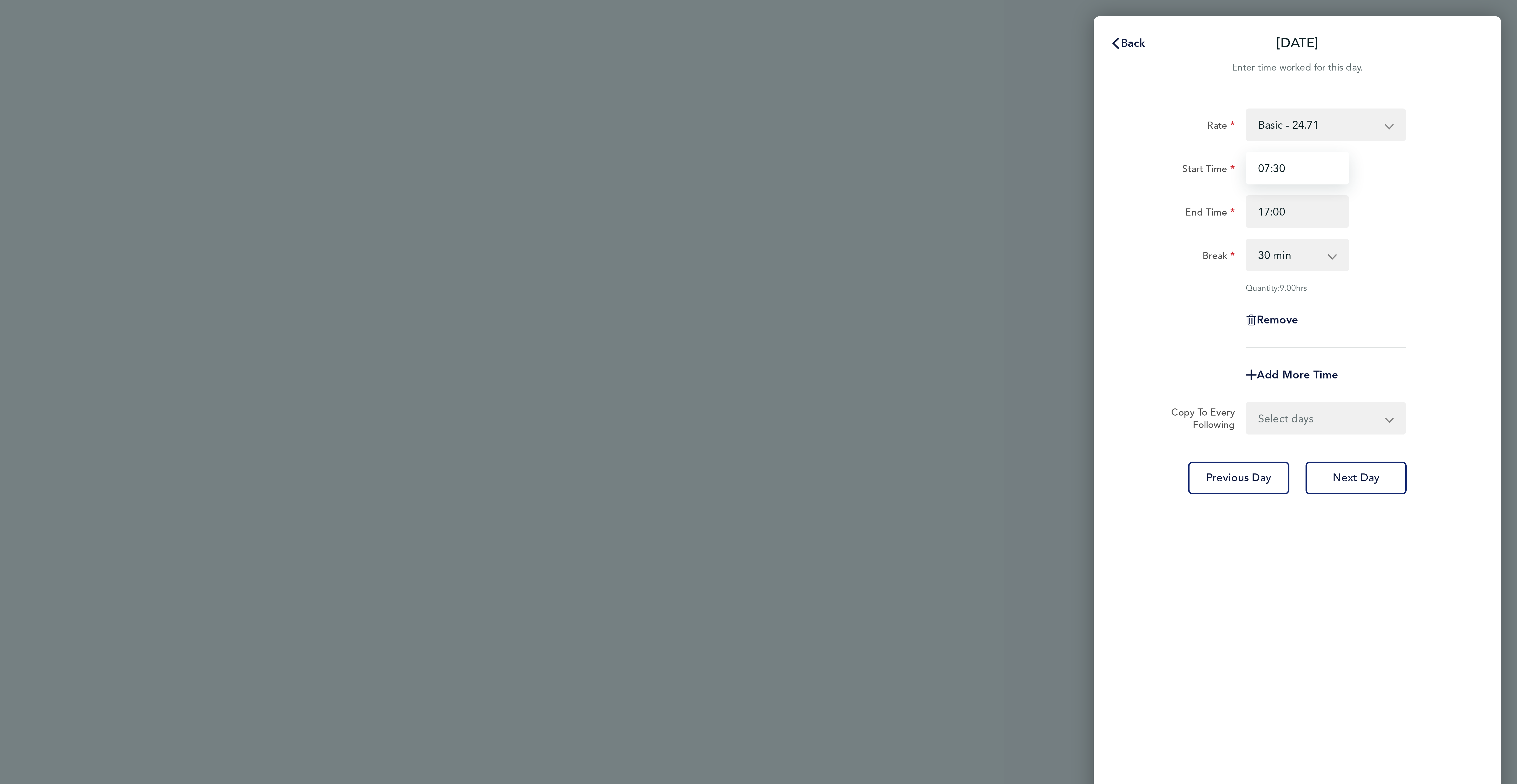
drag, startPoint x: 1436, startPoint y: 70, endPoint x: 1383, endPoint y: 65, distance: 53.2
click at [1383, 65] on div "Start Time 07:30" at bounding box center [1431, 65] width 133 height 12
type input "08:00"
drag, startPoint x: 1451, startPoint y: 82, endPoint x: 1317, endPoint y: 77, distance: 134.1
click at [1330, 74] on div "[DATE] Cancel Enter time worked for this day. Rate Basic - 24.71 Overtime - 35.…" at bounding box center [758, 392] width 1517 height 784
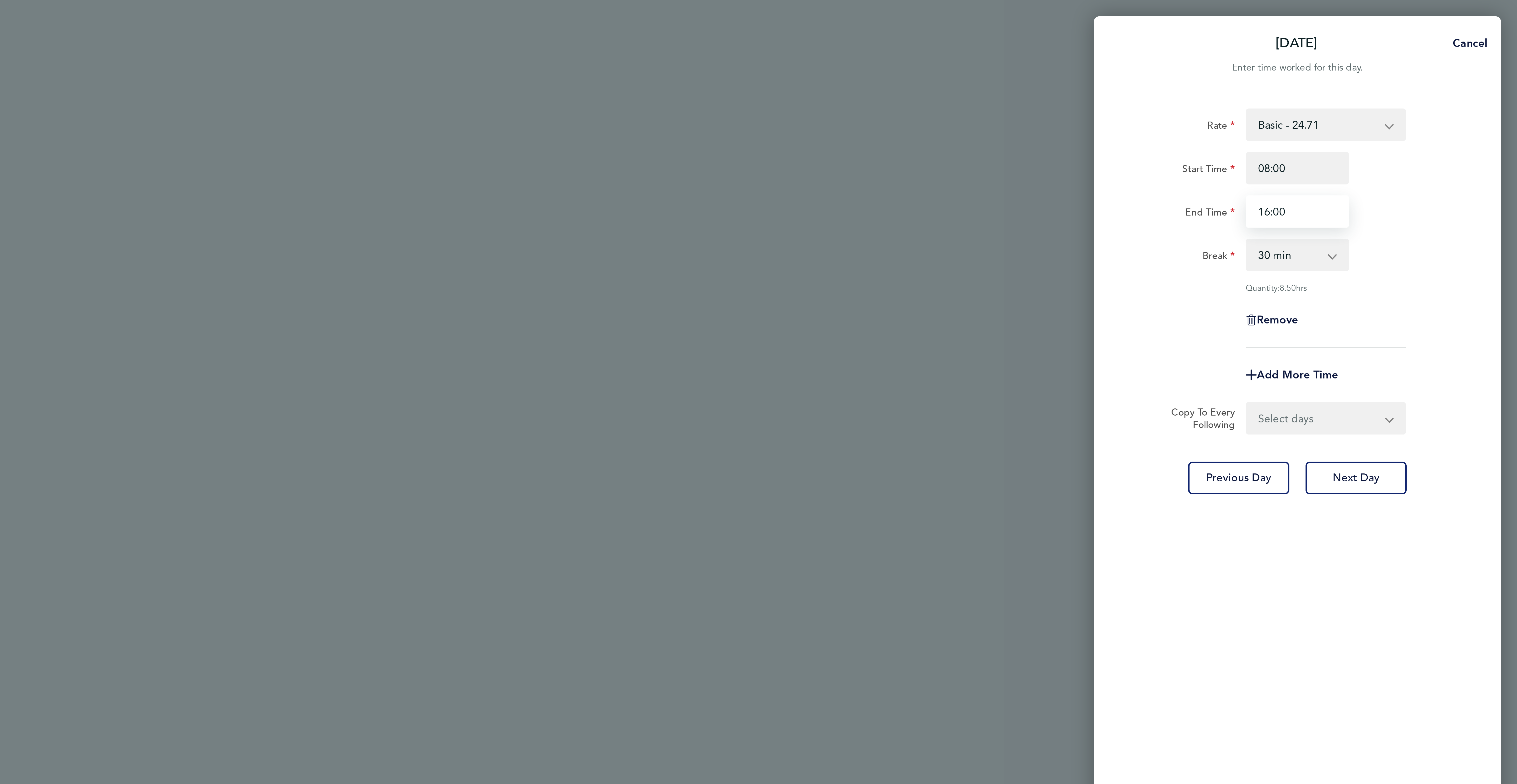
type input "16:00"
click at [1485, 149] on div "Add More Time" at bounding box center [1431, 145] width 133 height 12
click at [1455, 166] on select "Select days Day [DATE] [DATE] [DATE] [DATE]" at bounding box center [1440, 162] width 55 height 12
select select "DAY"
click at [1412, 157] on select "Select days Day [DATE] [DATE] [DATE] [DATE]" at bounding box center [1440, 162] width 55 height 12
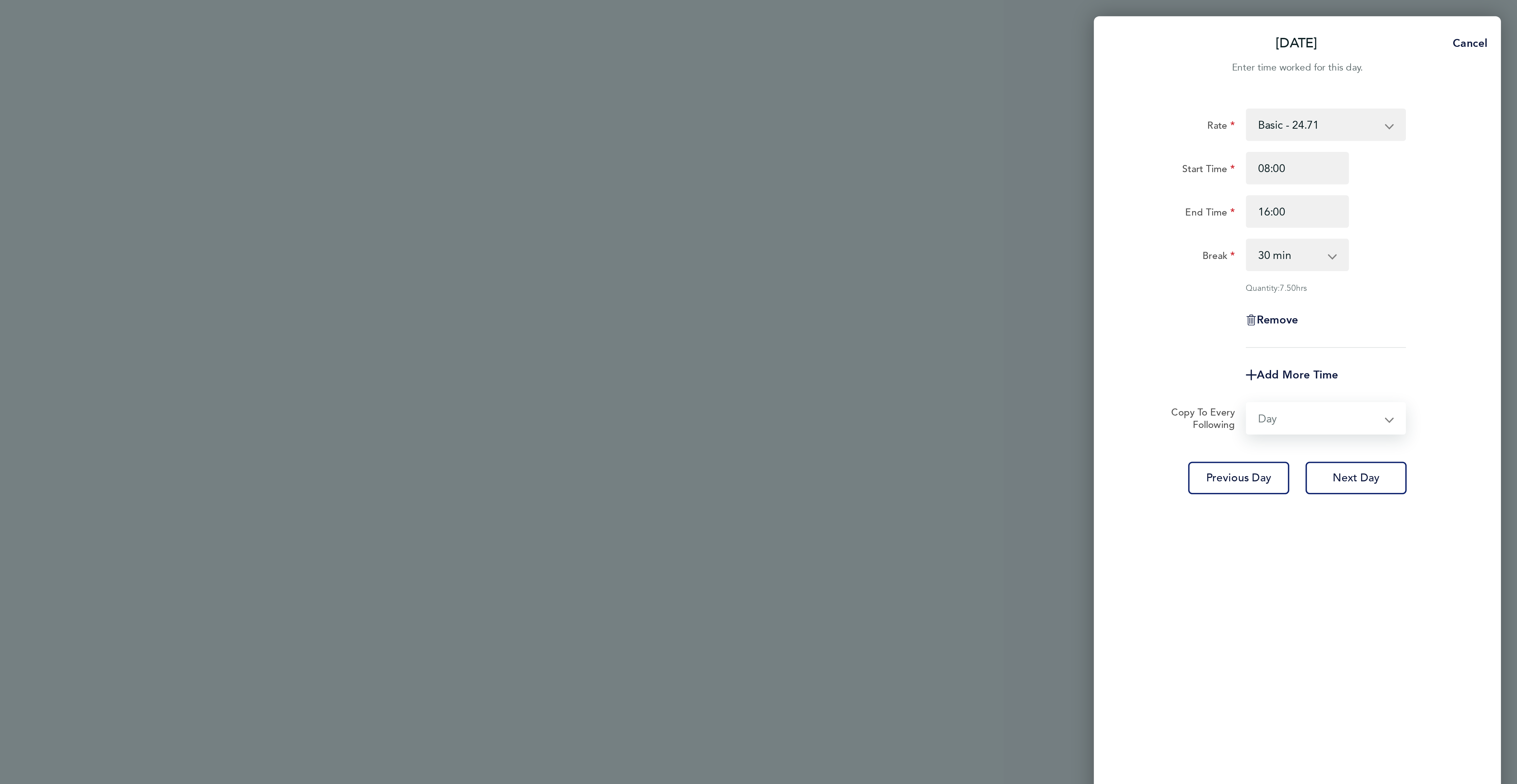
select select "[DATE]"
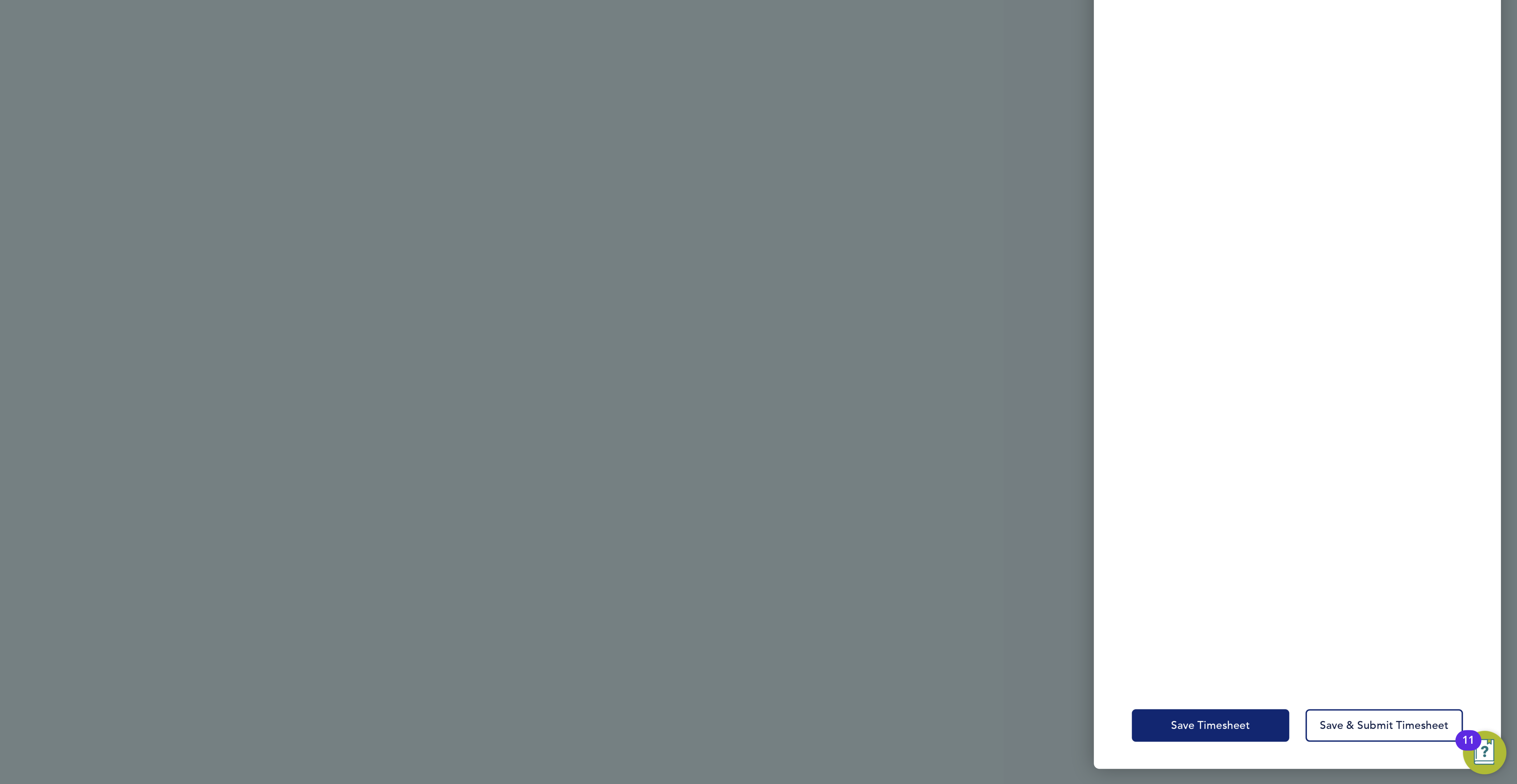
click at [1402, 758] on span "Save Timesheet" at bounding box center [1398, 760] width 31 height 5
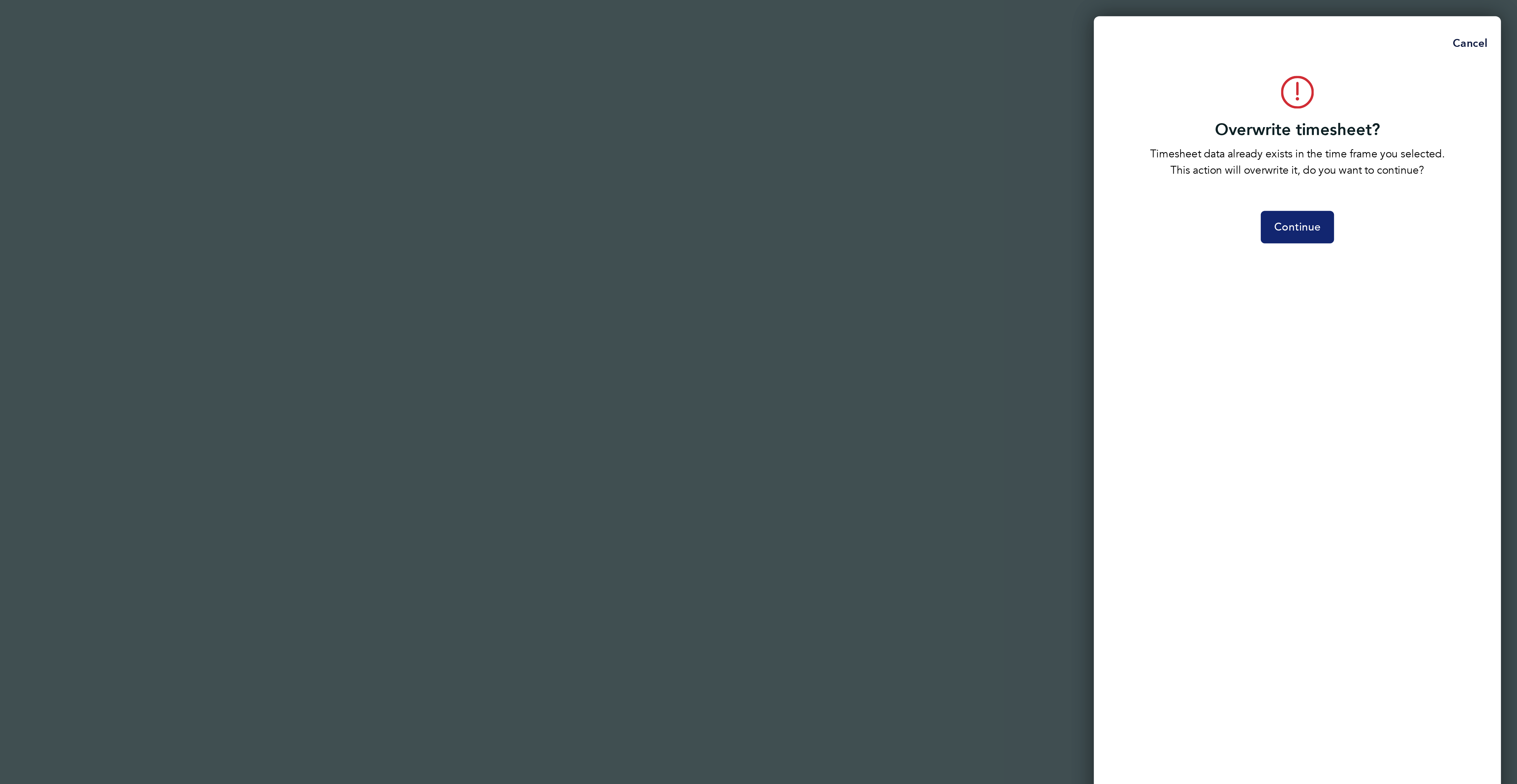
click at [1435, 88] on span "Continue" at bounding box center [1432, 88] width 18 height 5
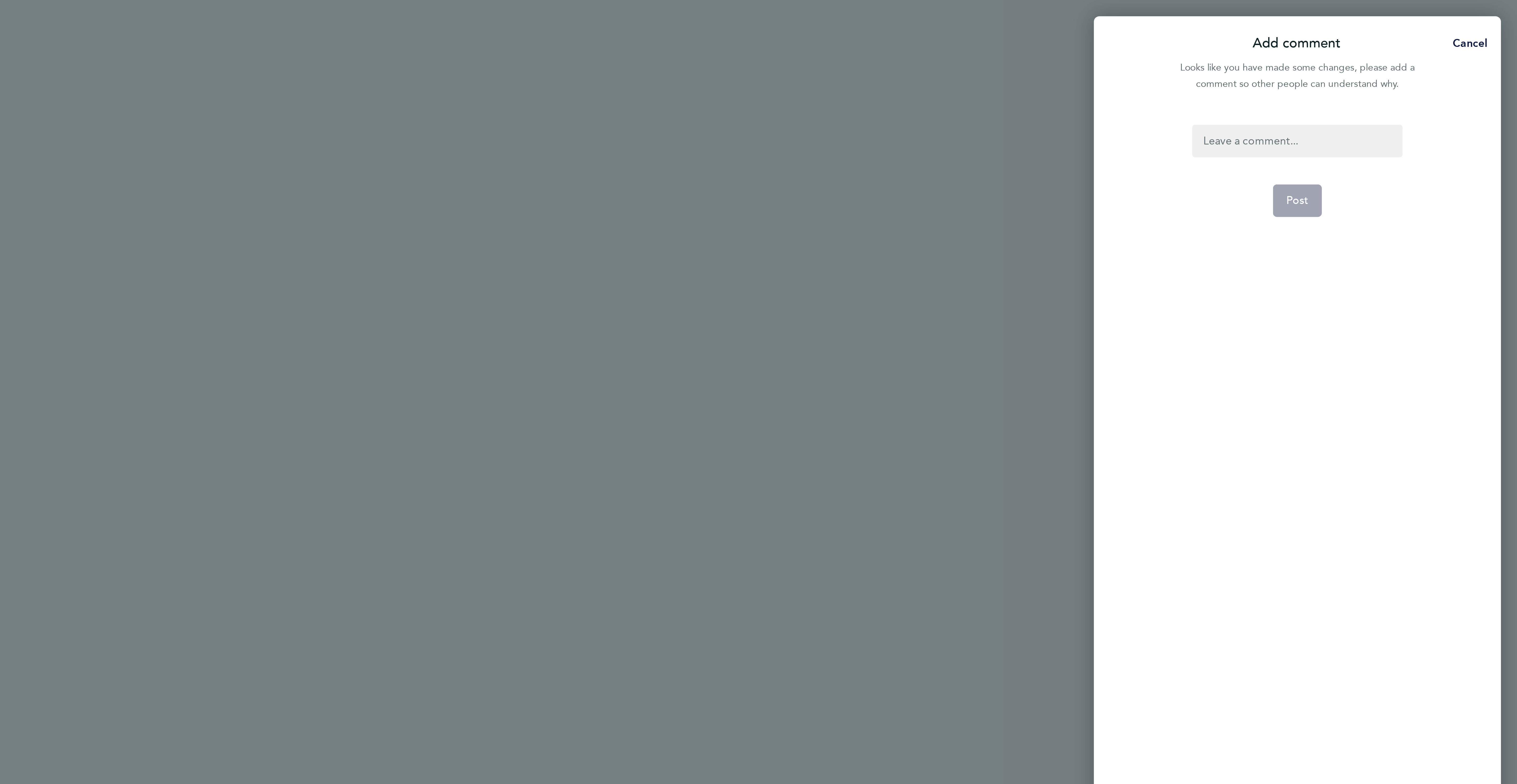
click at [1415, 55] on div at bounding box center [1432, 54] width 81 height 12
click at [1434, 85] on form "ap Post" at bounding box center [1431, 289] width 85 height 482
click at [1433, 79] on span "Post" at bounding box center [1432, 78] width 9 height 5
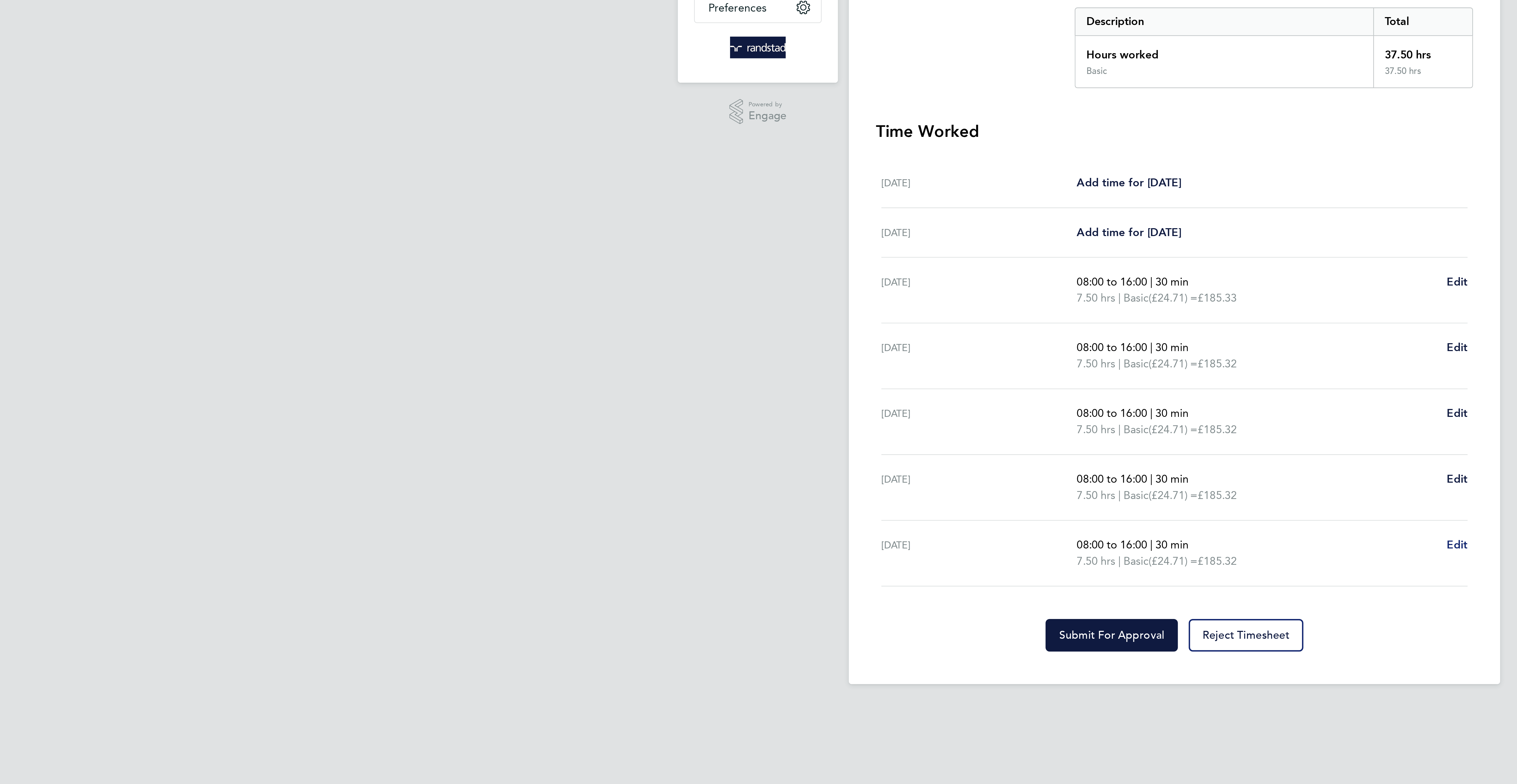
click at [870, 324] on span "Edit" at bounding box center [868, 322] width 8 height 5
select select "30"
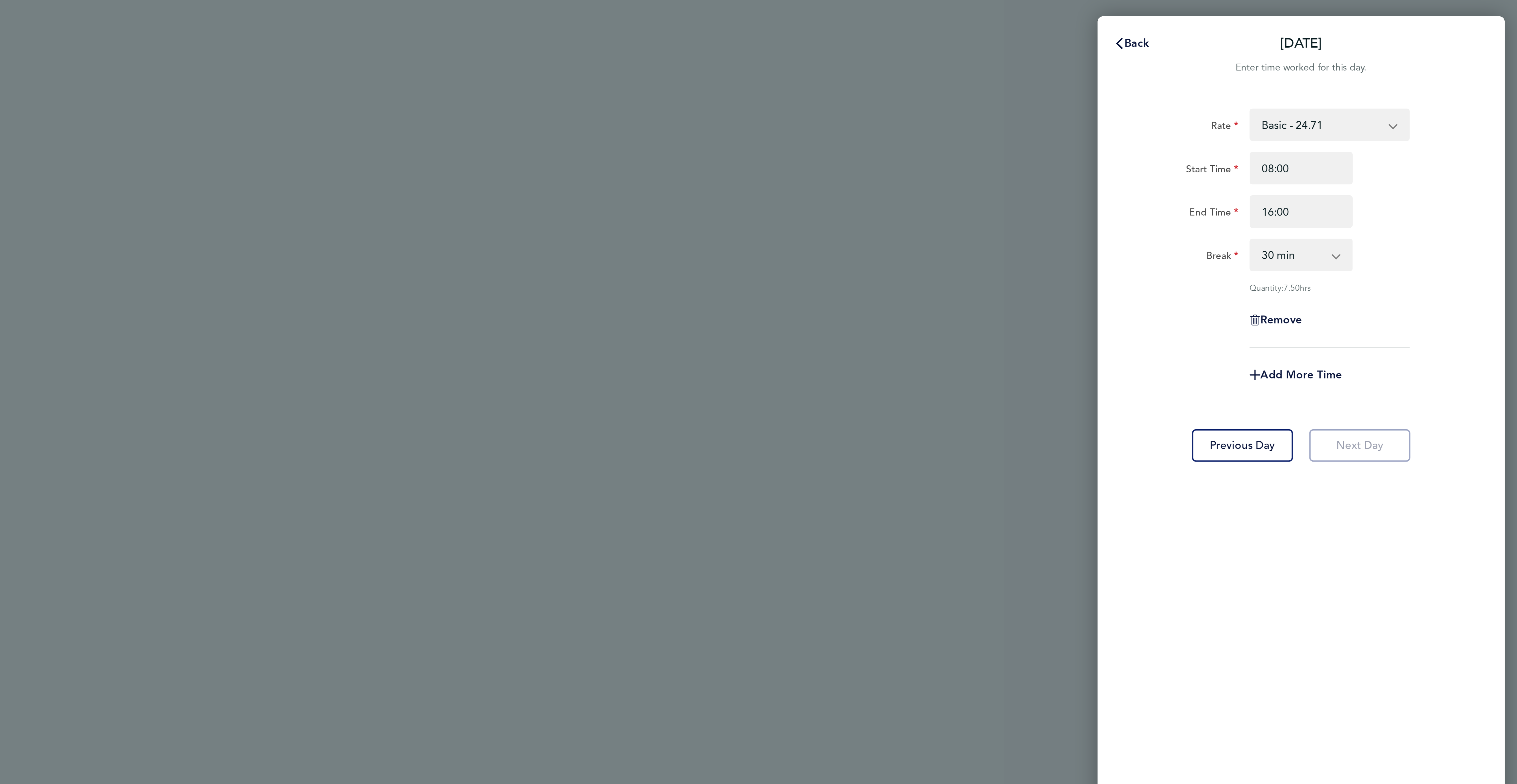
scroll to position [0, 0]
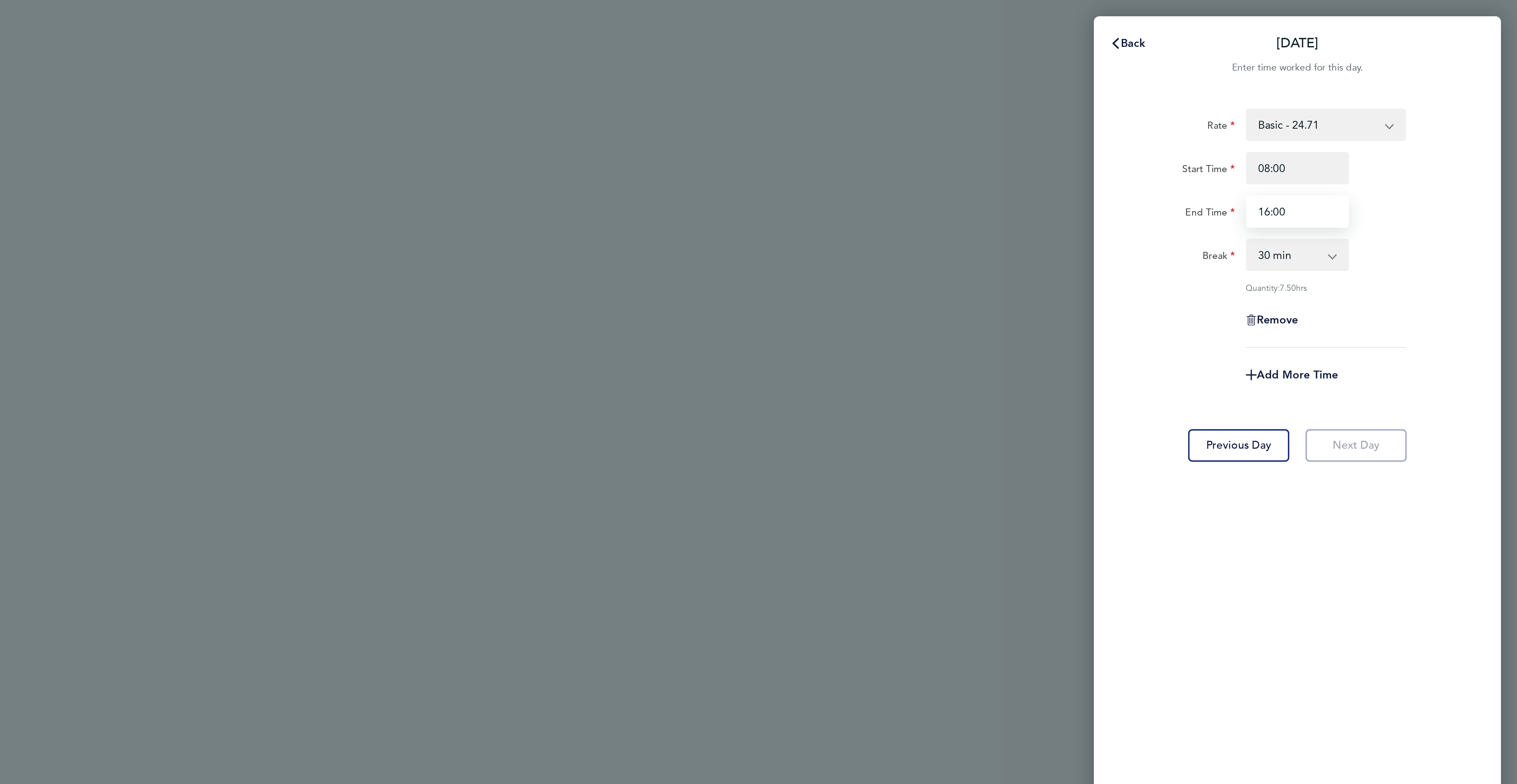
click at [1419, 84] on input "16:00" at bounding box center [1432, 82] width 40 height 12
type input "13:00"
click at [1451, 264] on div "Rate Basic - 24.71 Overtime - 35.77 Start Time 08:00 End Time 13:00 Break 0 min…" at bounding box center [1432, 390] width 158 height 708
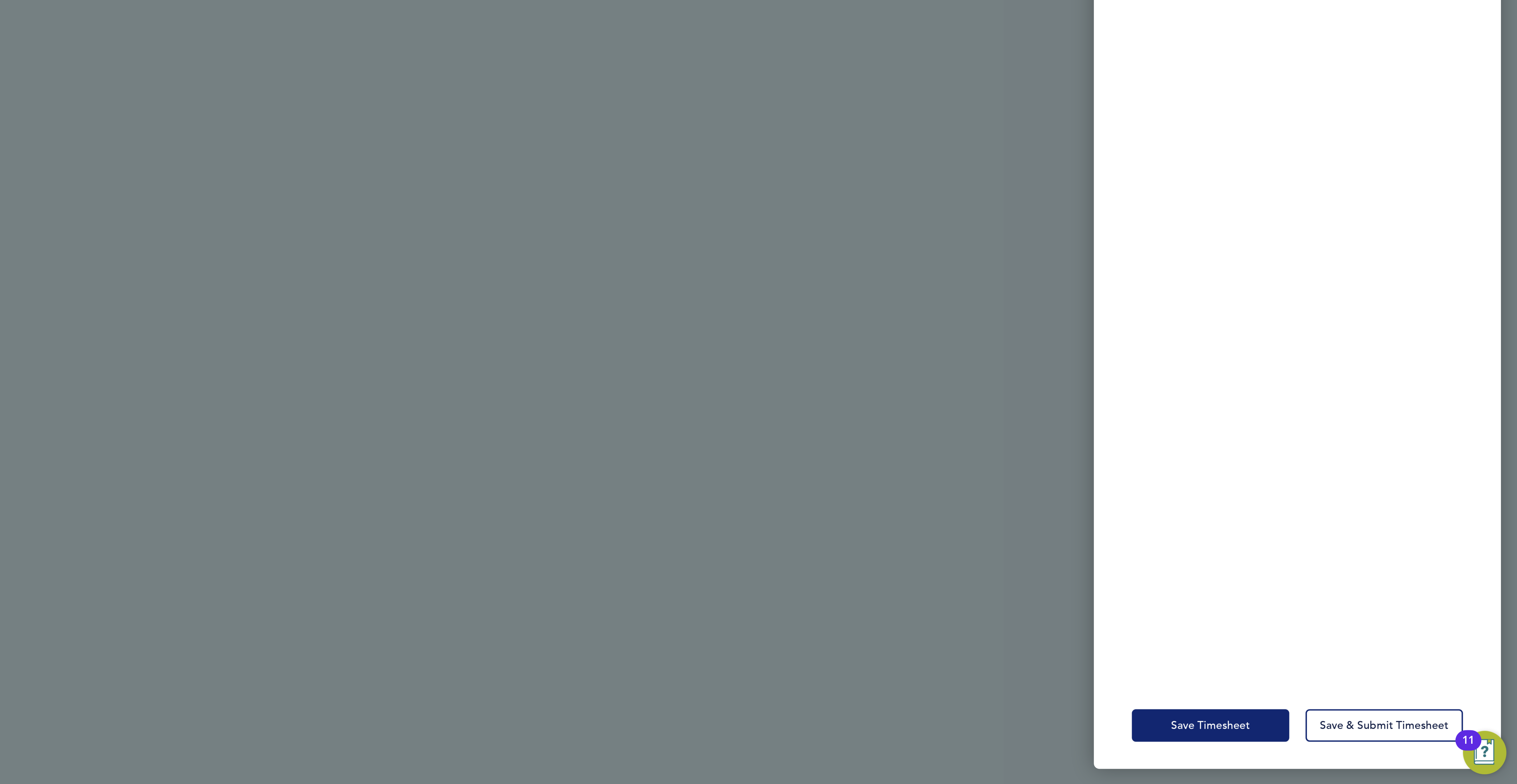
click at [1397, 758] on span "Save Timesheet" at bounding box center [1398, 760] width 31 height 5
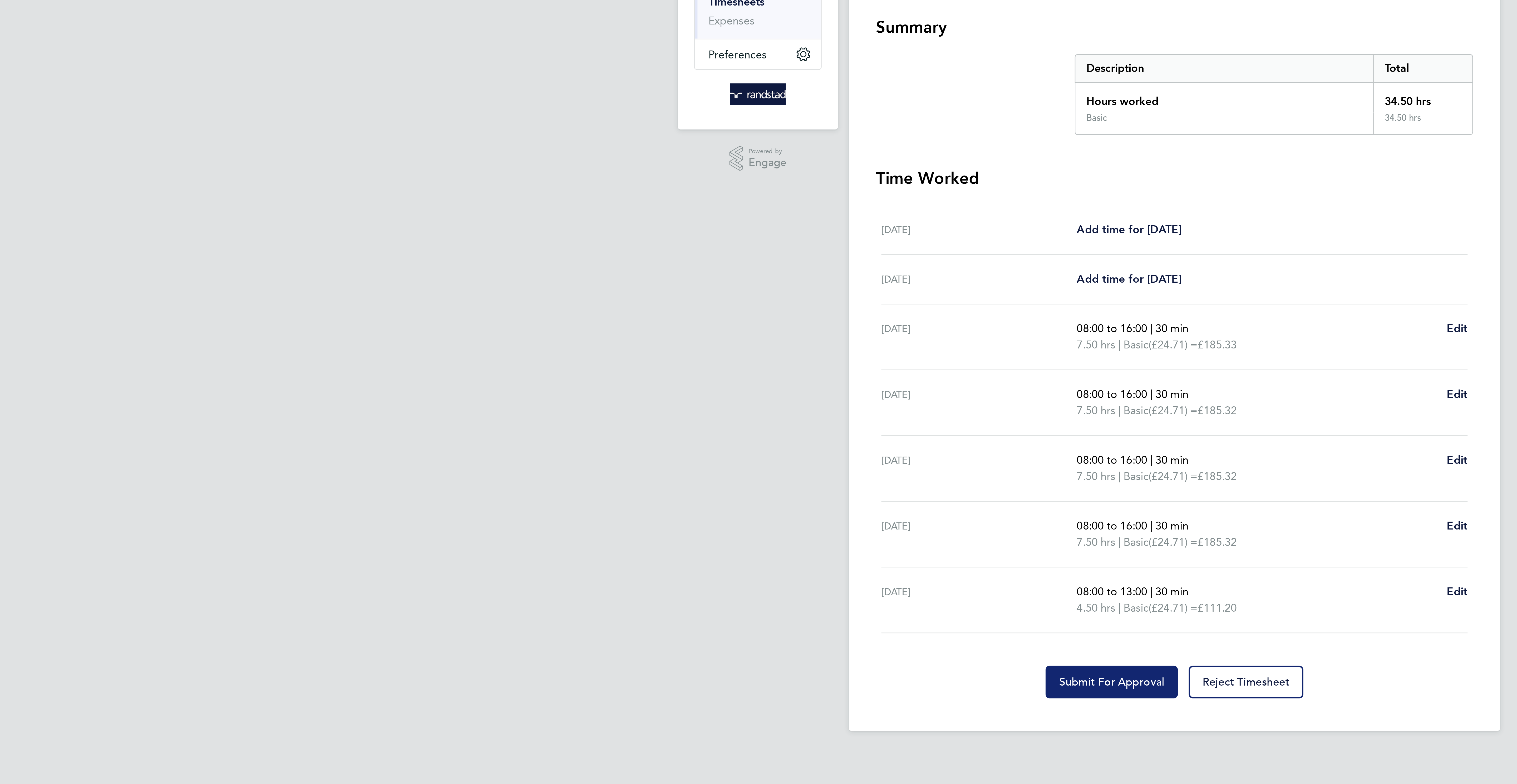
drag, startPoint x: 727, startPoint y: 363, endPoint x: 733, endPoint y: 335, distance: 28.6
click at [728, 360] on span "Submit For Approval" at bounding box center [734, 357] width 41 height 5
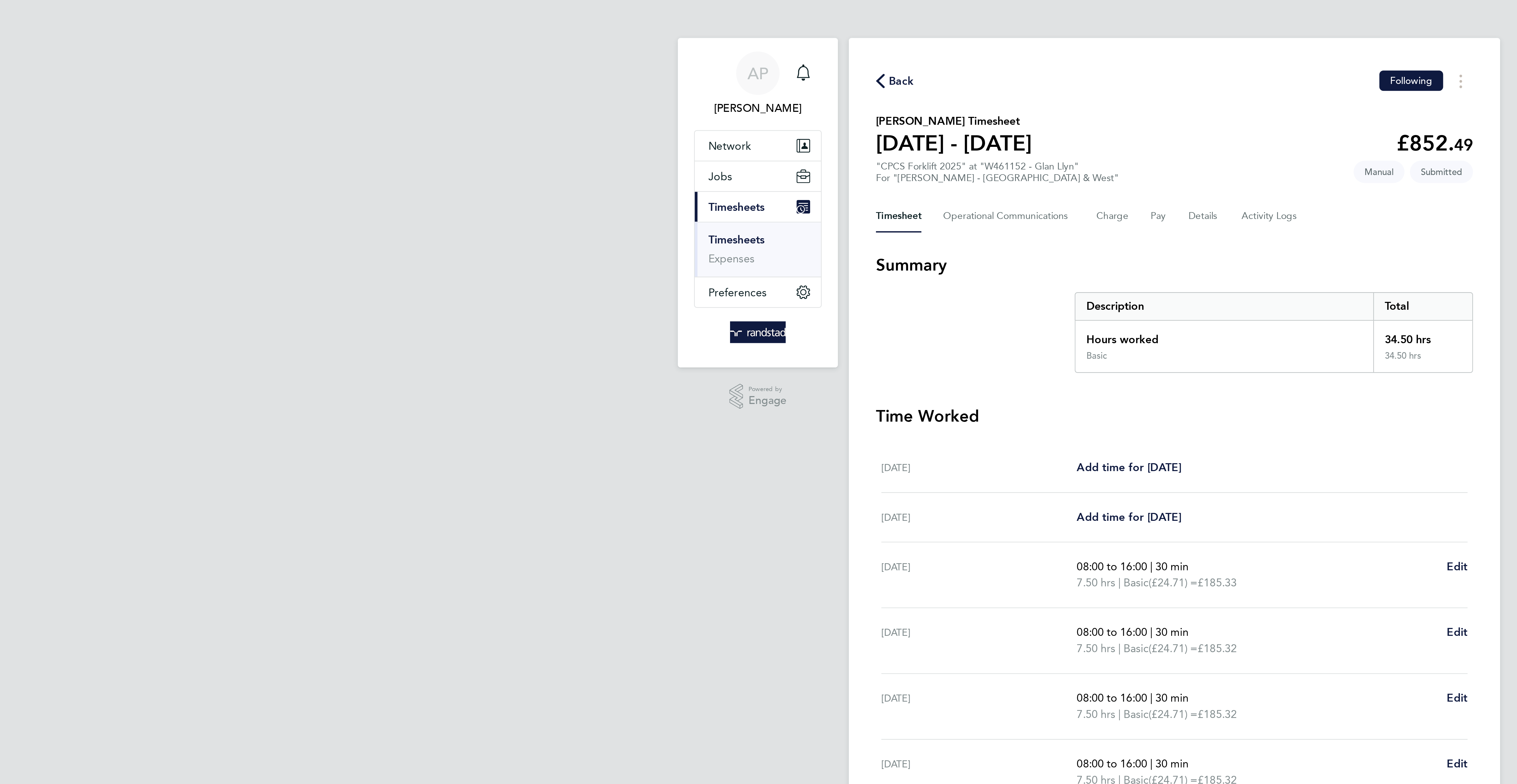
click at [651, 28] on span "Back" at bounding box center [652, 31] width 10 height 6
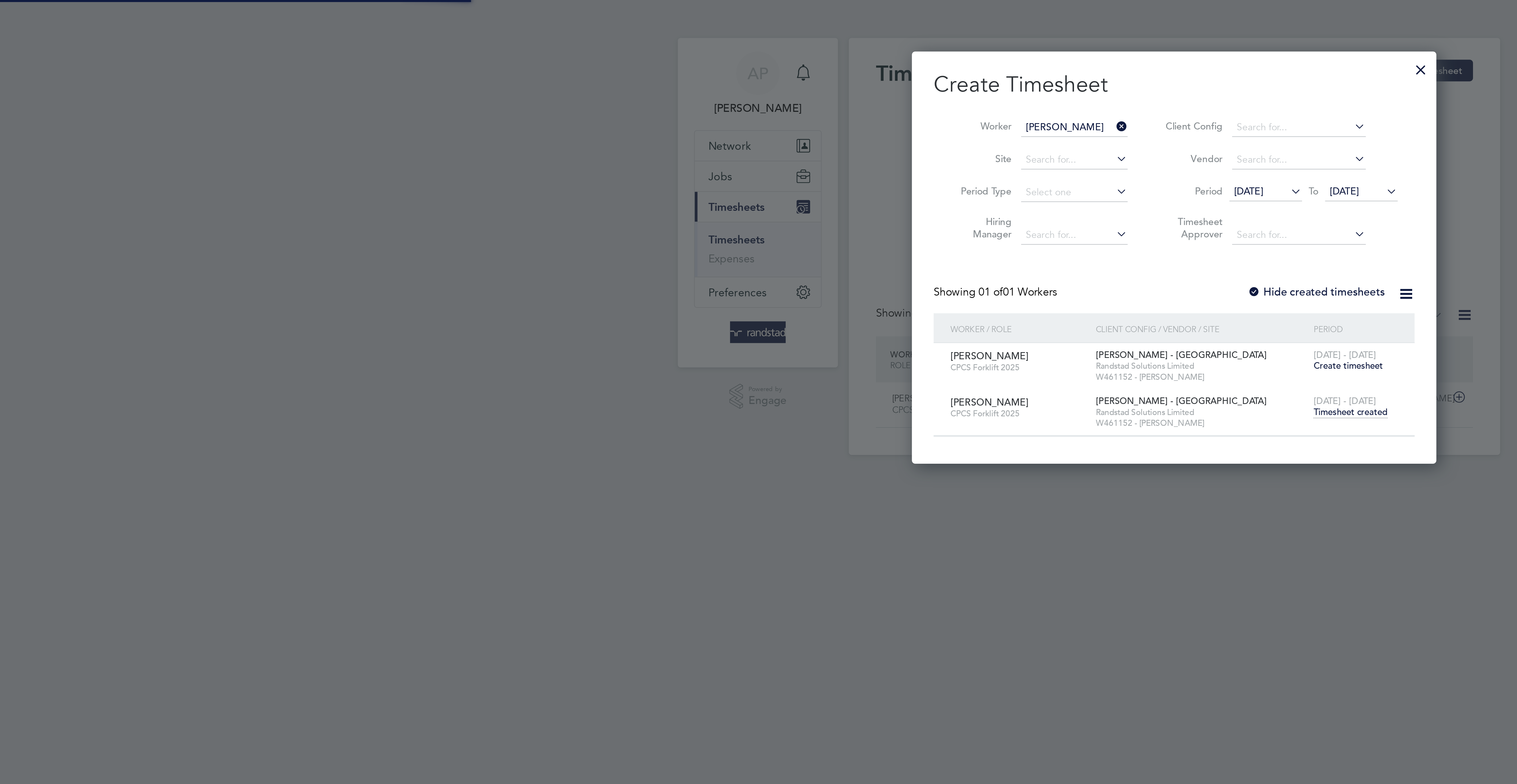
scroll to position [14, 46]
